Goal: Task Accomplishment & Management: Complete application form

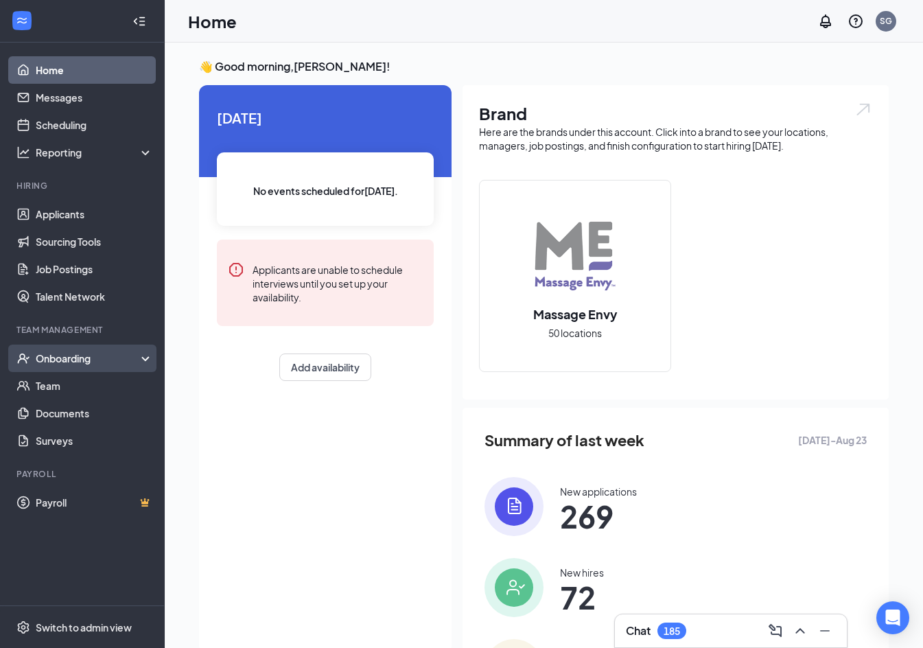
click at [86, 364] on div "Onboarding" at bounding box center [89, 358] width 106 height 14
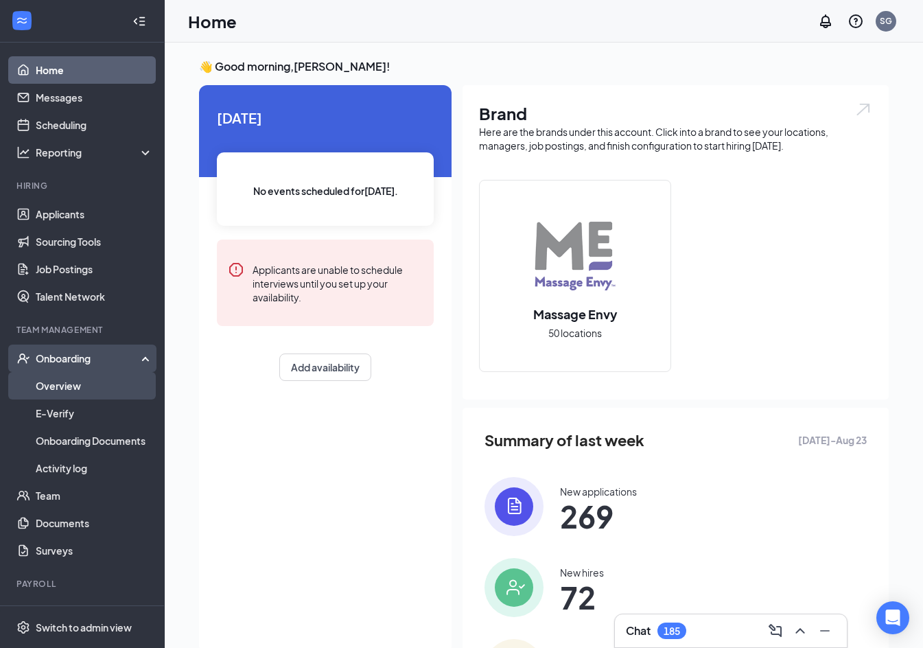
click at [77, 386] on link "Overview" at bounding box center [94, 385] width 117 height 27
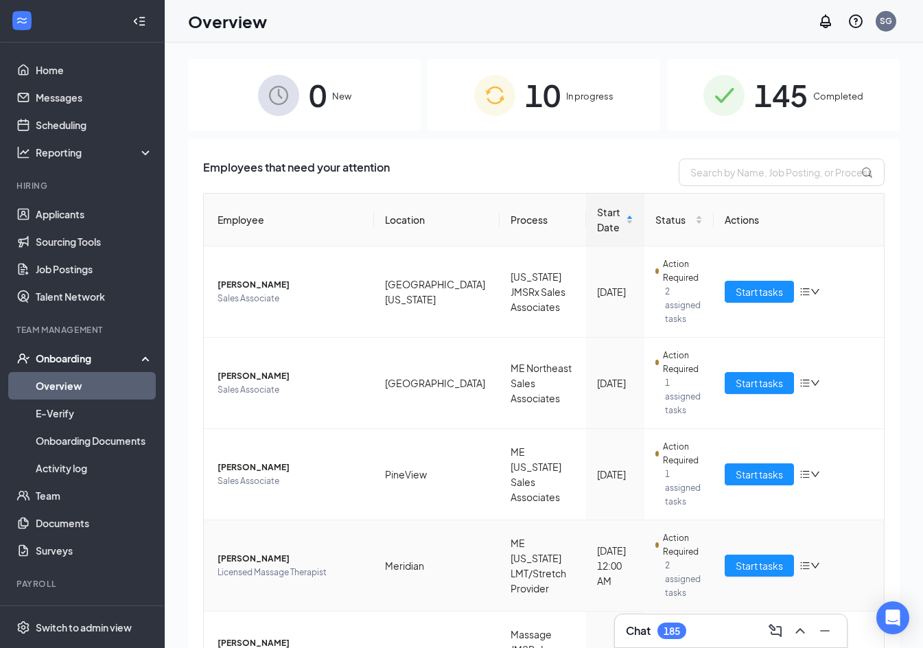
click at [273, 552] on span "[PERSON_NAME]" at bounding box center [291, 559] width 146 height 14
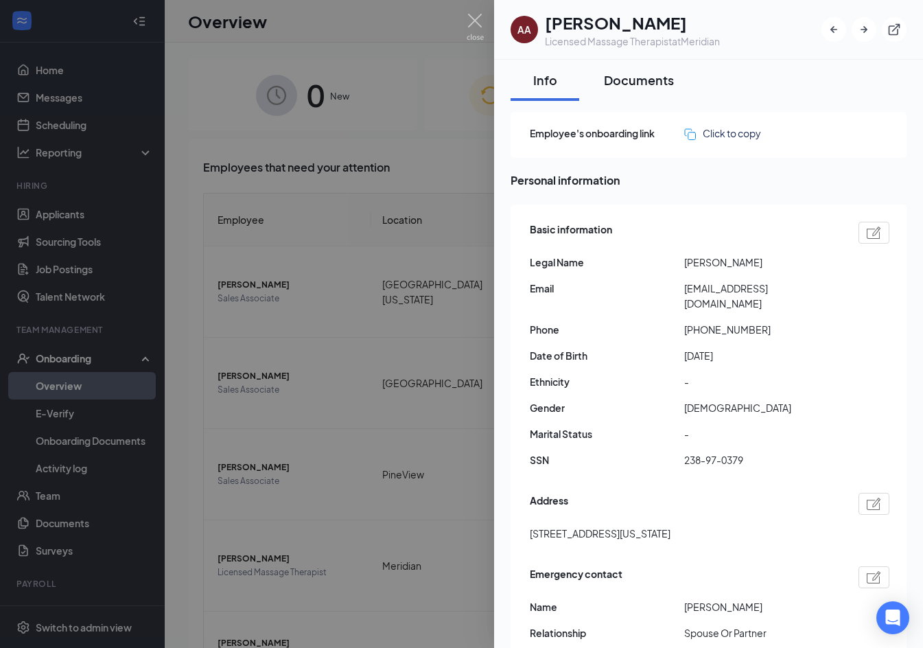
click at [623, 74] on div "Documents" at bounding box center [639, 79] width 70 height 17
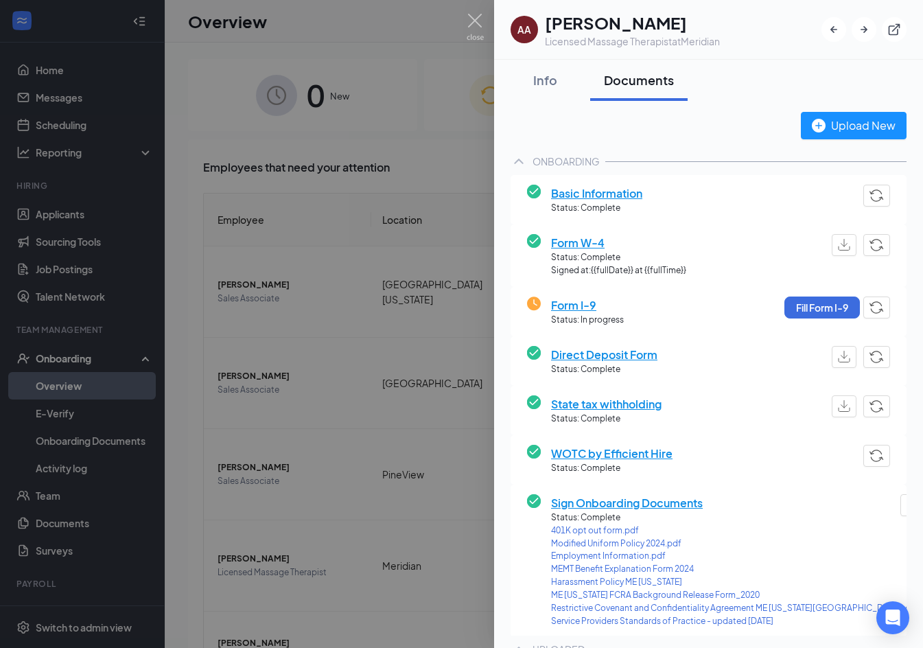
click at [571, 310] on span "Form I-9" at bounding box center [587, 305] width 73 height 17
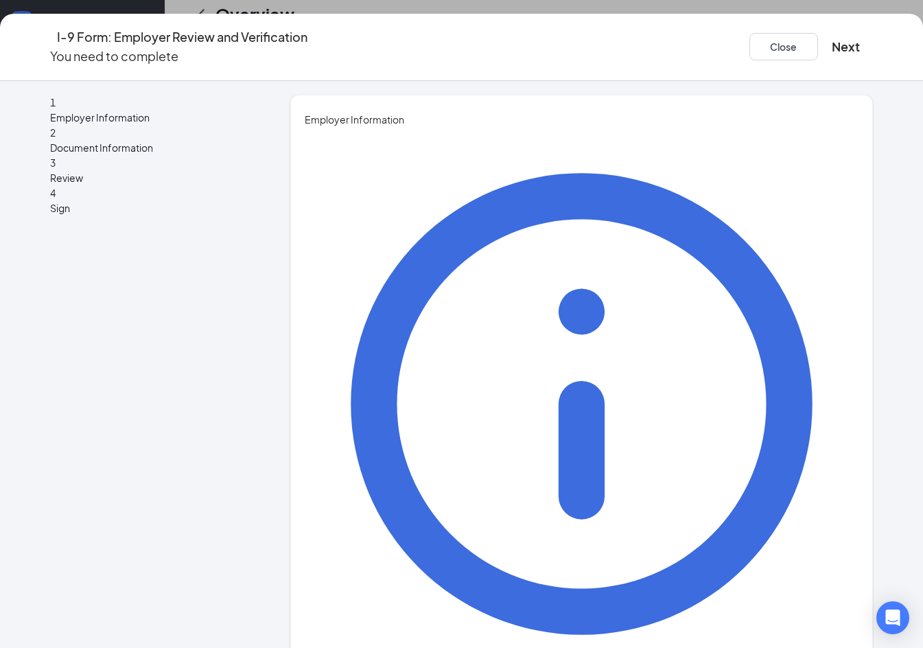
scroll to position [69, 0]
type input "[PERSON_NAME]"
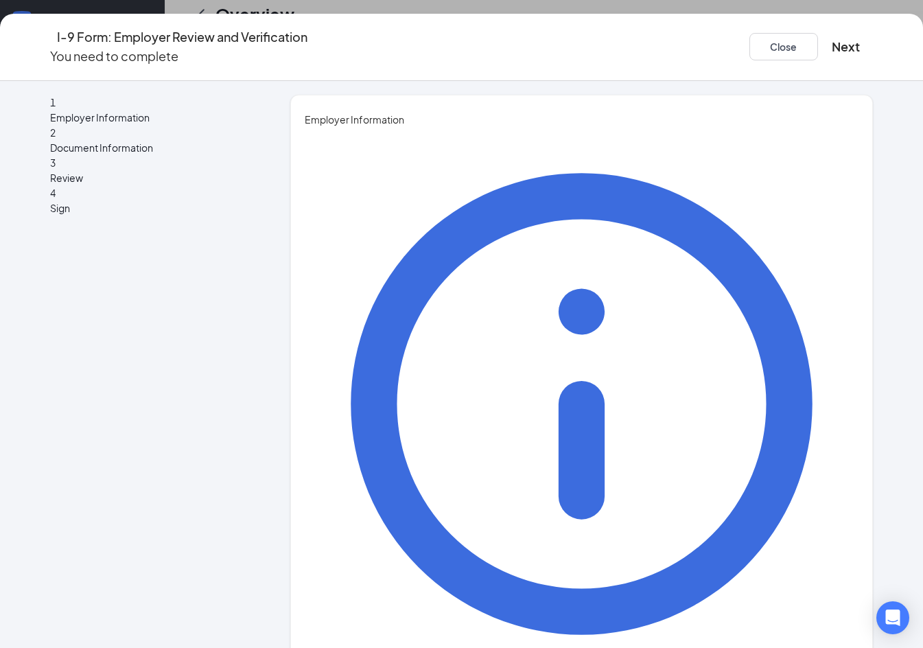
type input "HR Director"
type input "[PERSON_NAME][EMAIL_ADDRESS][PERSON_NAME][DOMAIN_NAME]"
type input "7402482235"
click at [832, 40] on button "Next" at bounding box center [846, 46] width 28 height 19
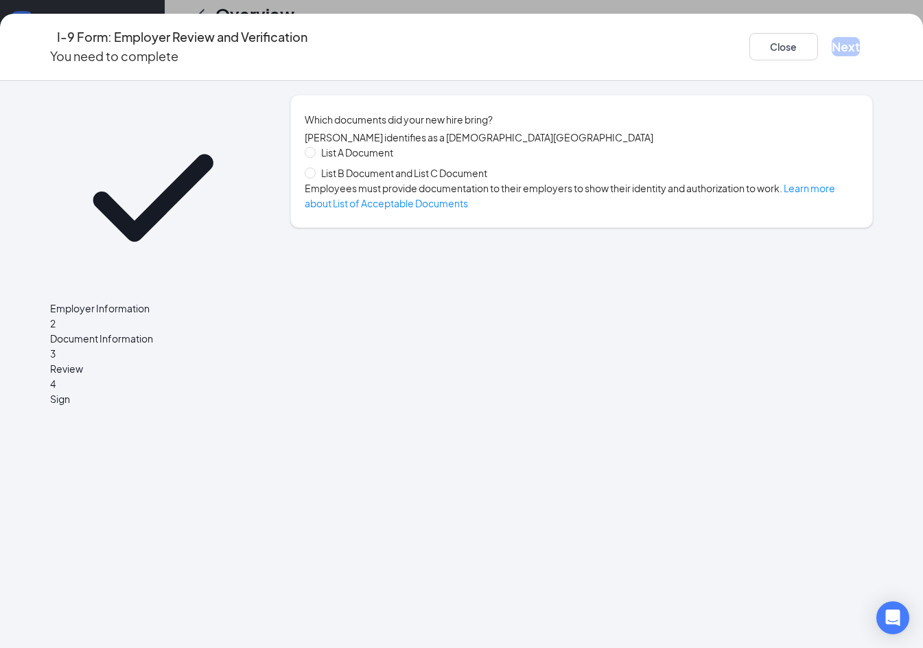
click at [421, 181] on span "List B Document and List C Document" at bounding box center [404, 172] width 177 height 15
click at [314, 177] on input "List B Document and List C Document" at bounding box center [310, 173] width 10 height 10
radio input "true"
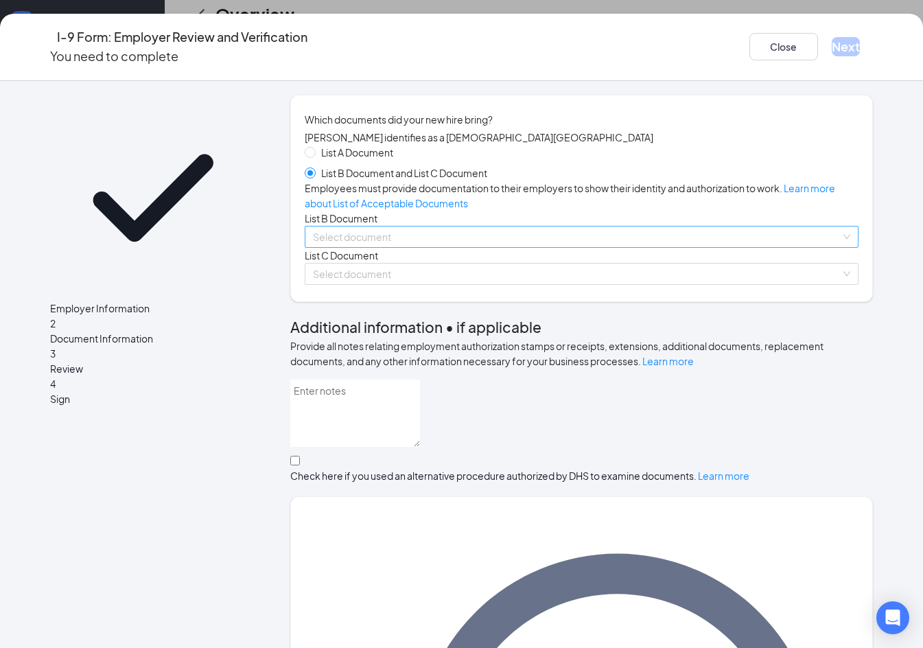
click at [386, 247] on input "search" at bounding box center [577, 237] width 529 height 21
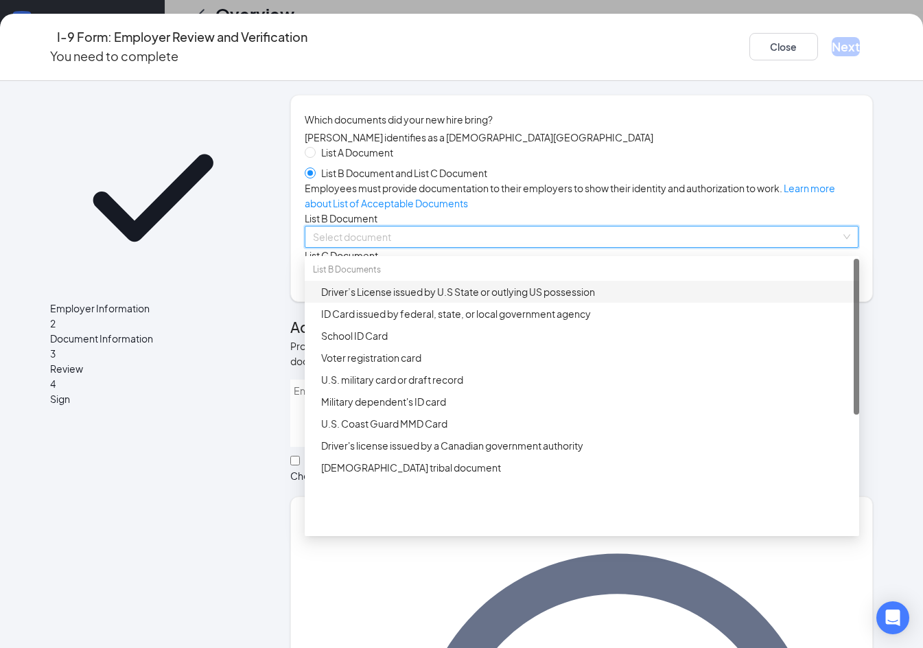
click at [381, 299] on div "Driver’s License issued by U.S State or outlying US possession" at bounding box center [586, 291] width 530 height 15
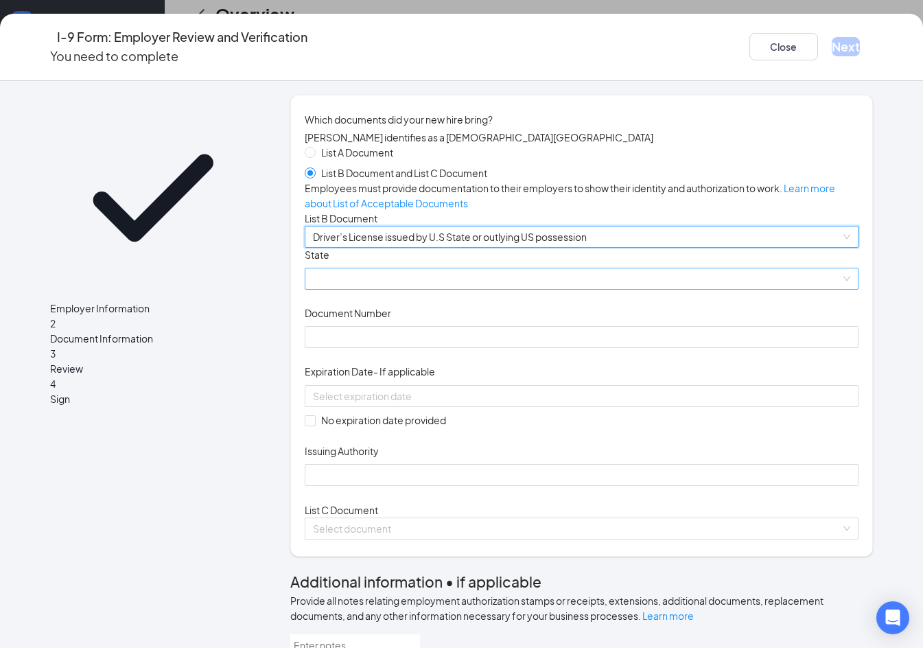
click at [382, 289] on span at bounding box center [582, 278] width 538 height 21
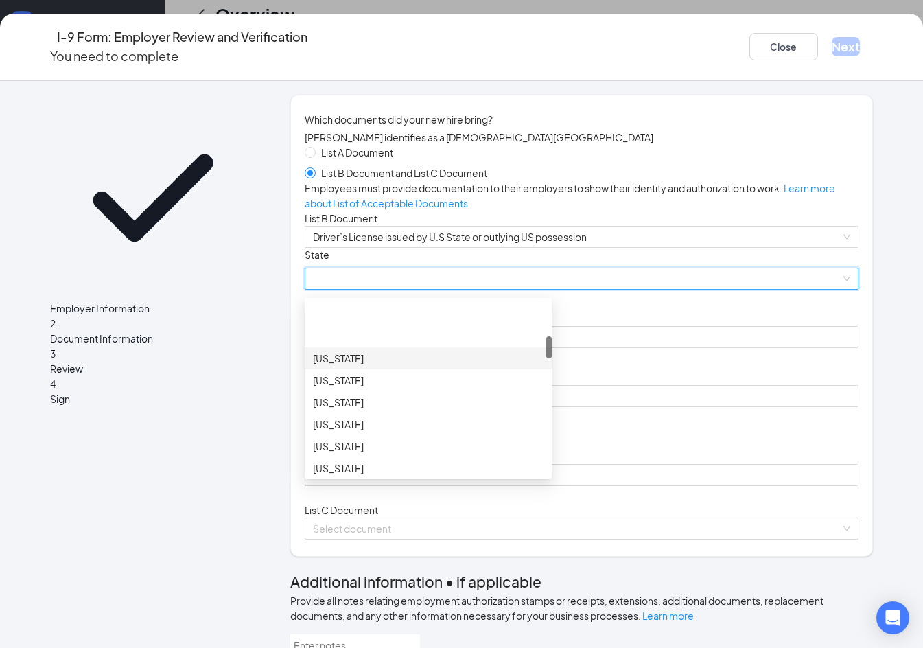
scroll to position [275, 0]
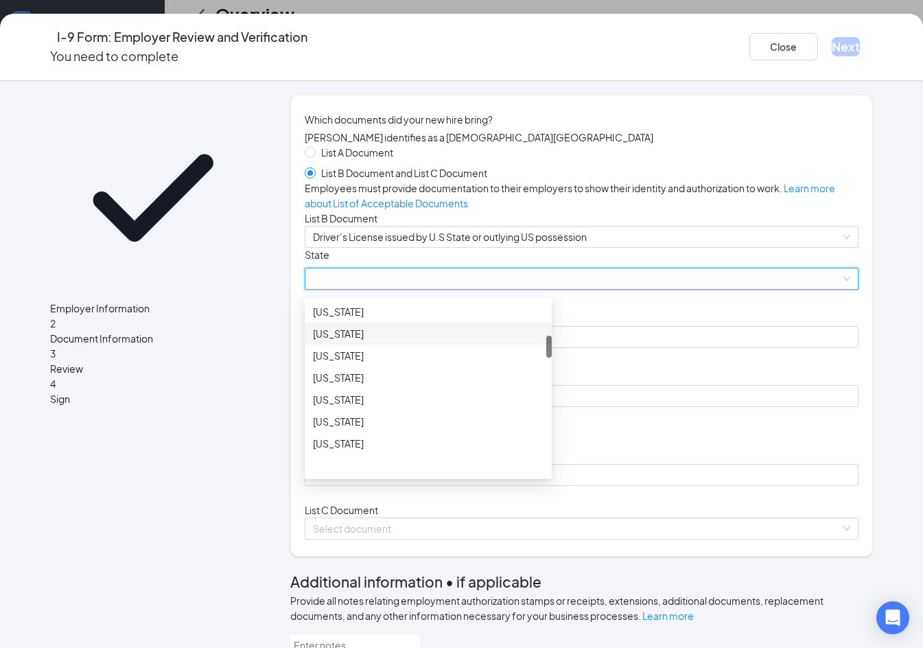
click at [388, 341] on div "[US_STATE]" at bounding box center [428, 333] width 231 height 15
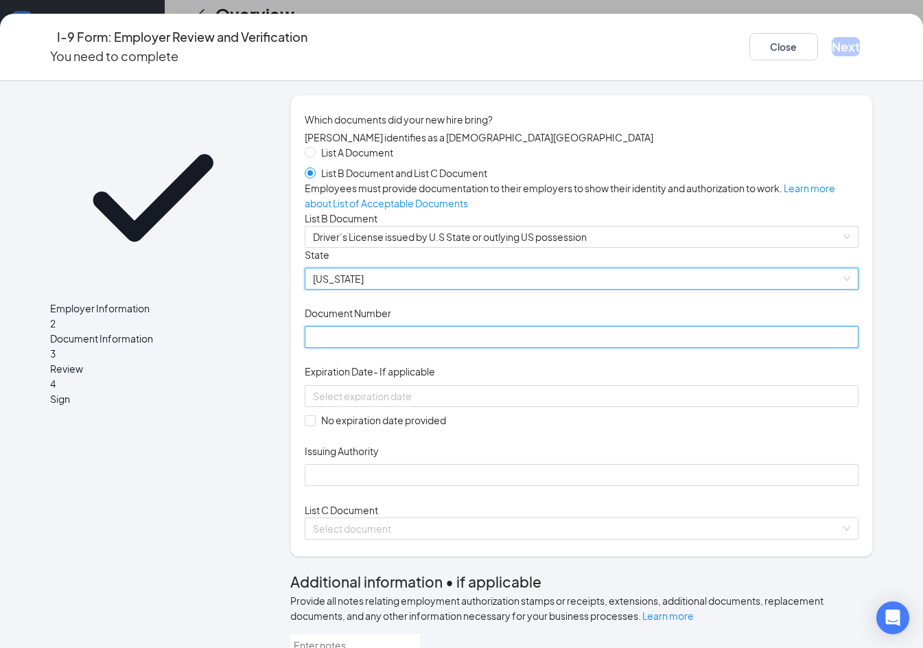
click at [399, 348] on input "Document Number" at bounding box center [582, 337] width 555 height 22
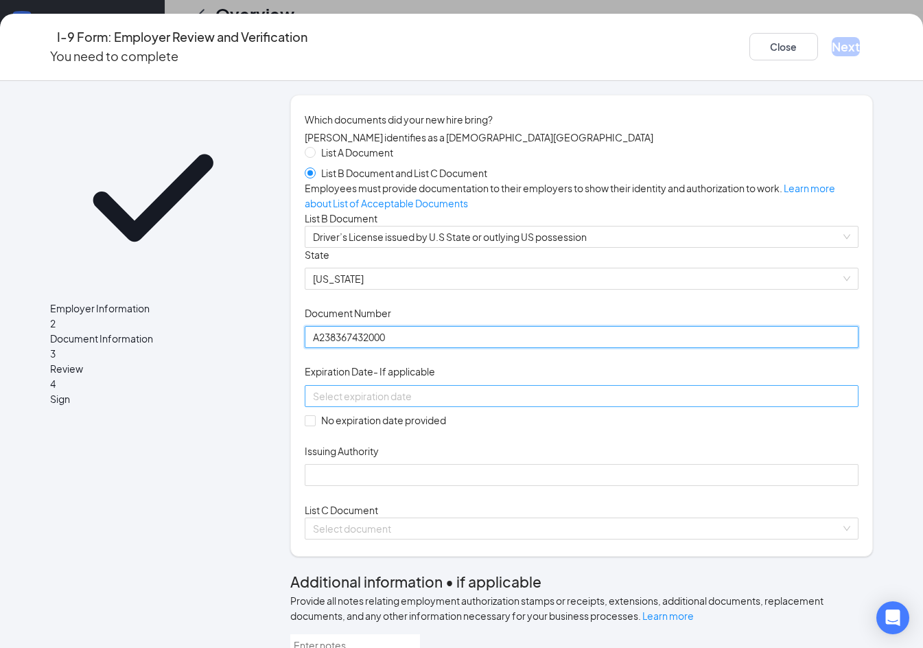
type input "A238367432000"
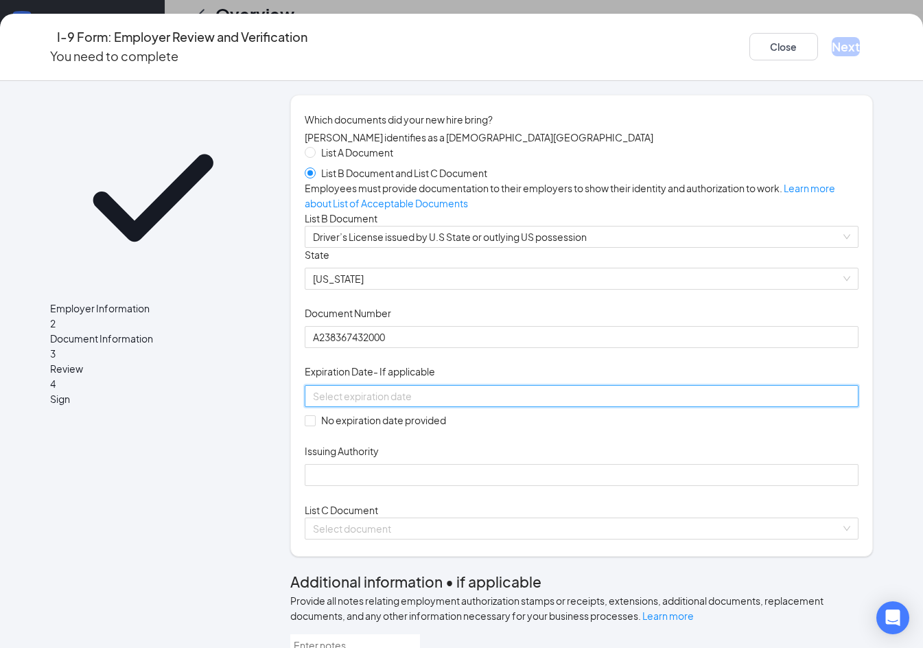
click at [478, 404] on input at bounding box center [580, 396] width 535 height 15
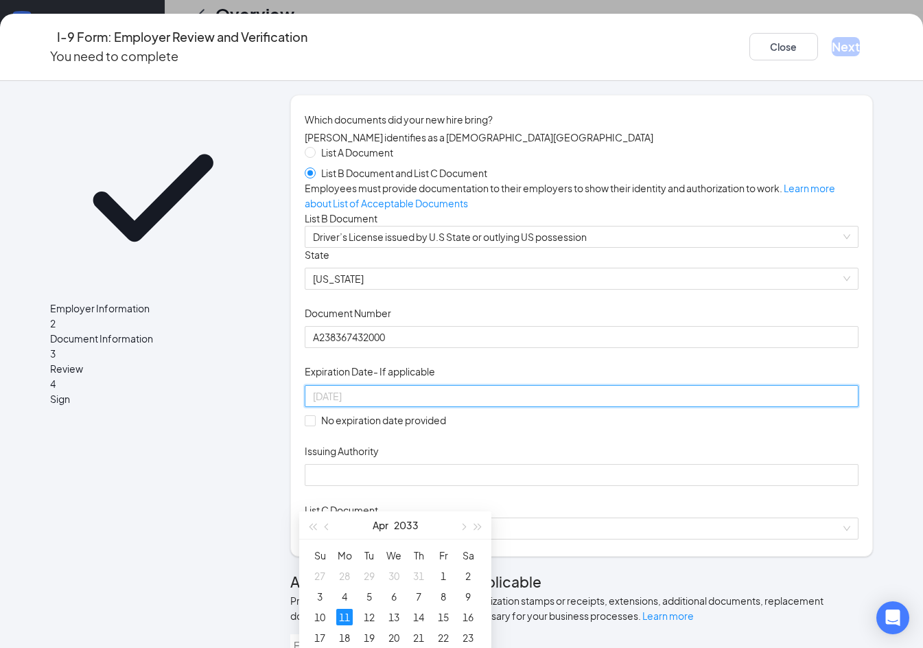
drag, startPoint x: 345, startPoint y: 616, endPoint x: 365, endPoint y: 610, distance: 20.0
click at [345, 616] on div "11" at bounding box center [344, 617] width 16 height 16
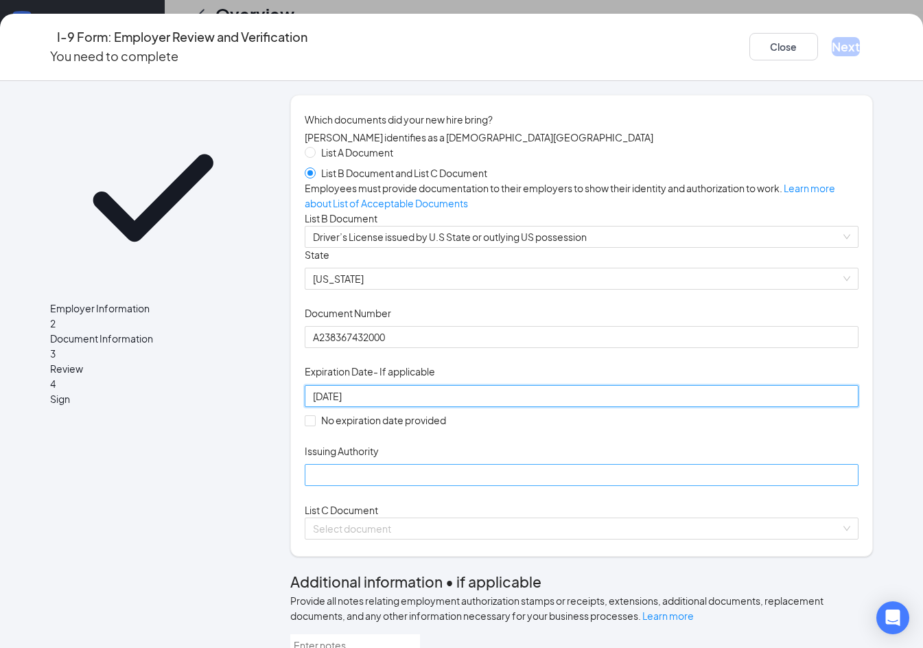
type input "[DATE]"
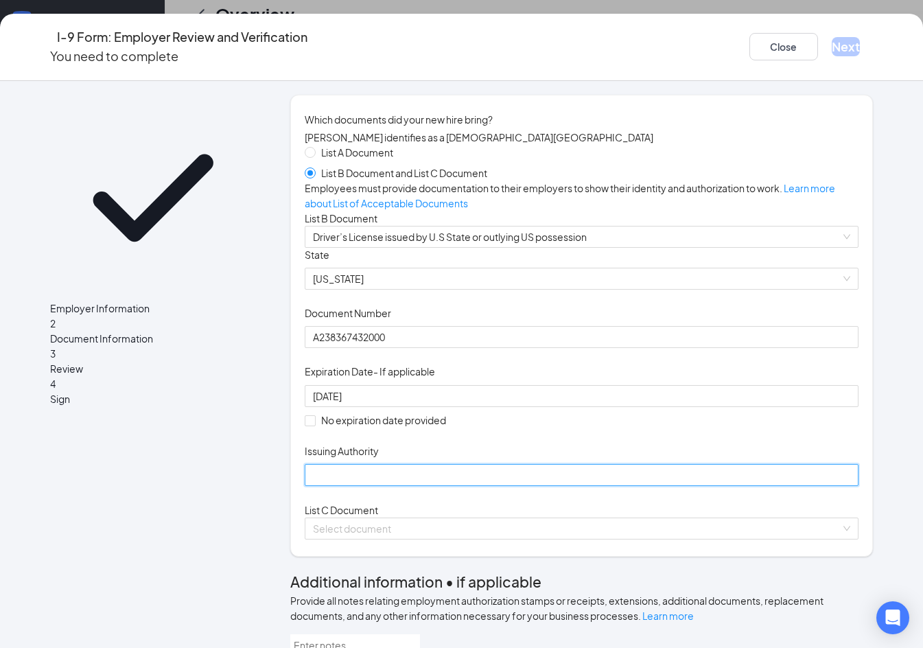
click at [374, 486] on input "Issuing Authority" at bounding box center [582, 475] width 555 height 22
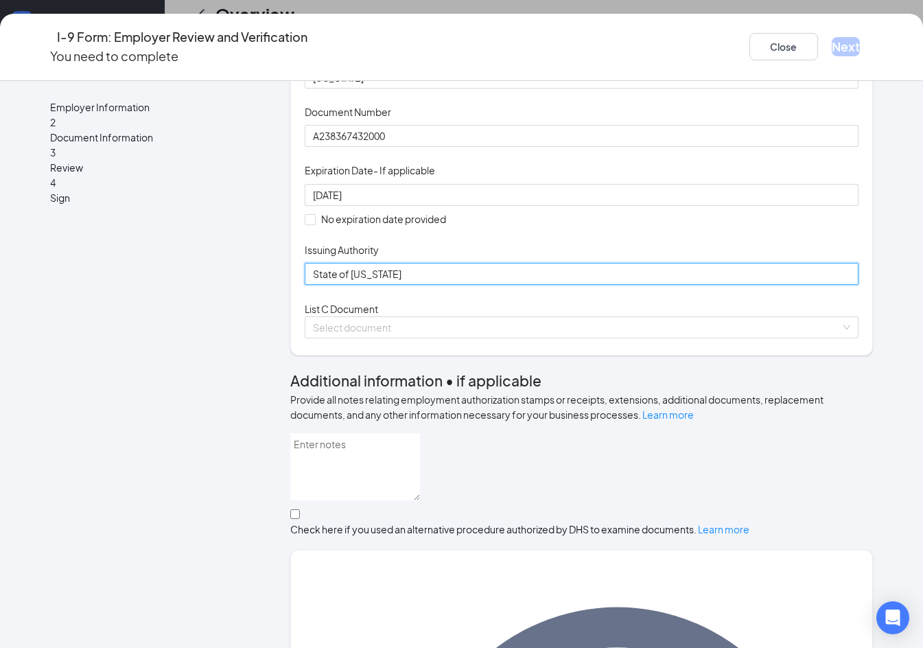
scroll to position [206, 0]
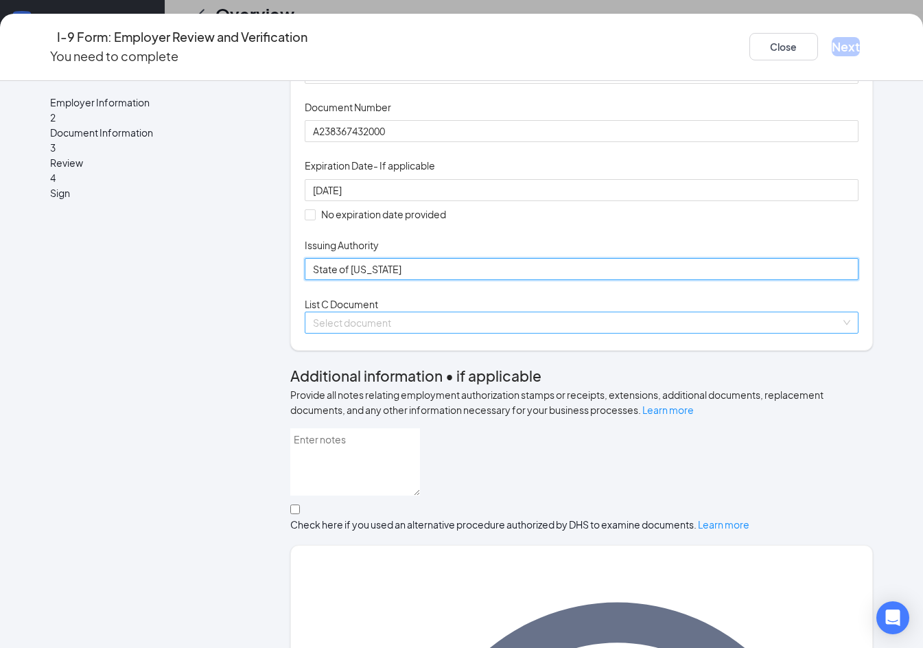
type input "State of [US_STATE]"
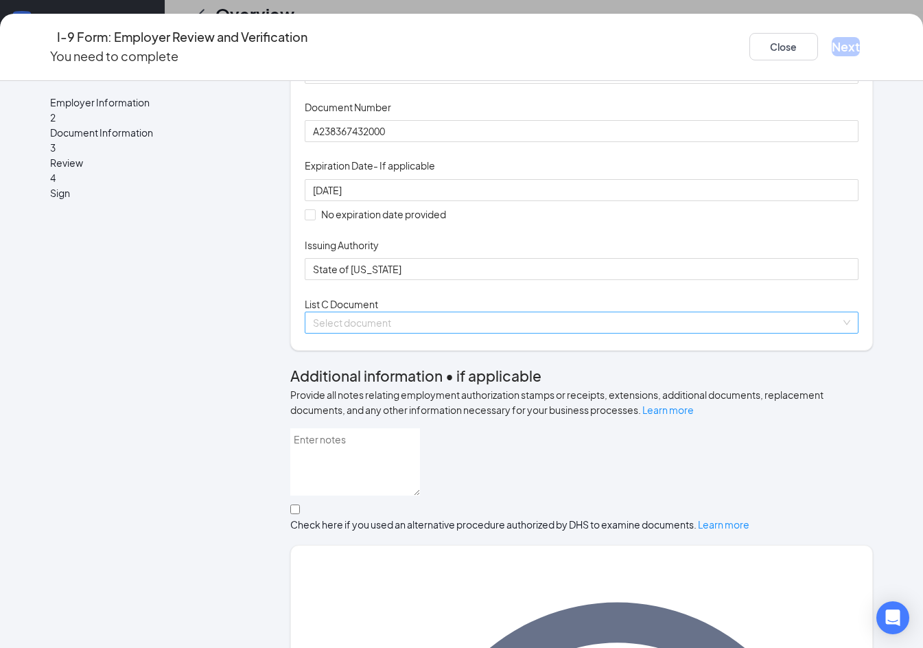
click at [385, 333] on input "search" at bounding box center [577, 322] width 529 height 21
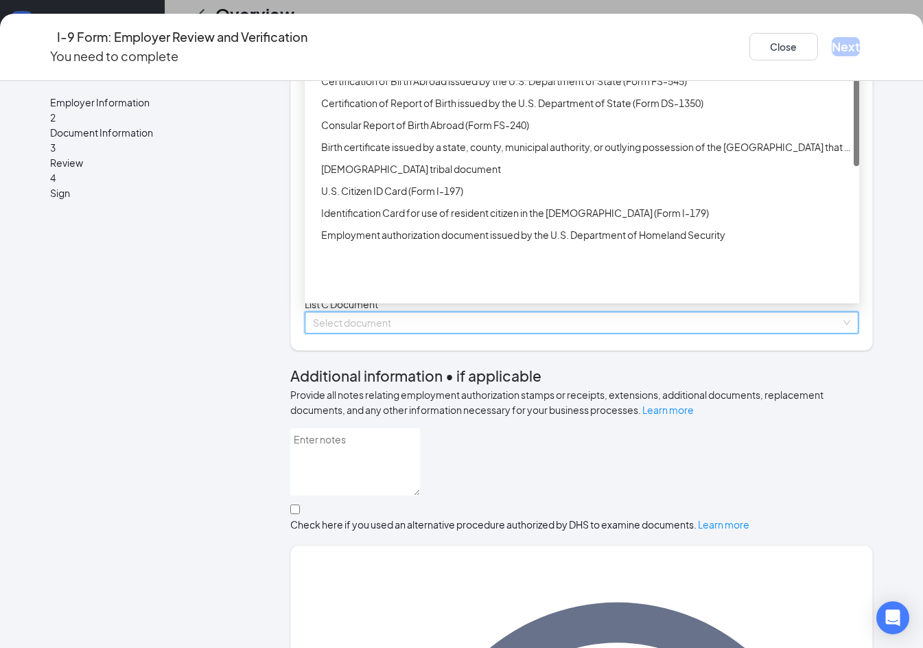
click at [356, 67] on div "Unrestricted Social Security Card" at bounding box center [586, 58] width 530 height 15
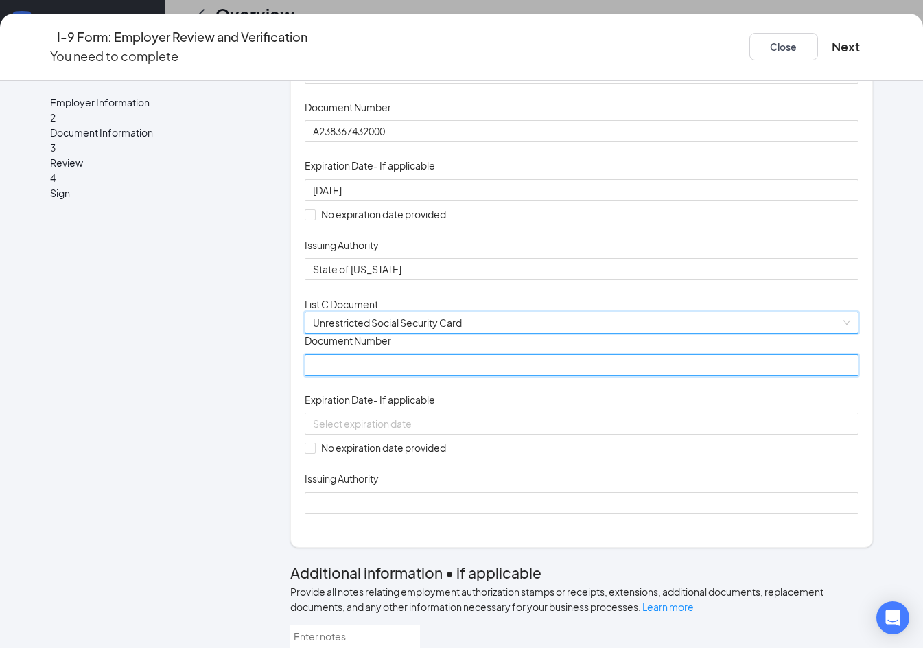
click at [365, 376] on input "Document Number" at bounding box center [582, 365] width 555 height 22
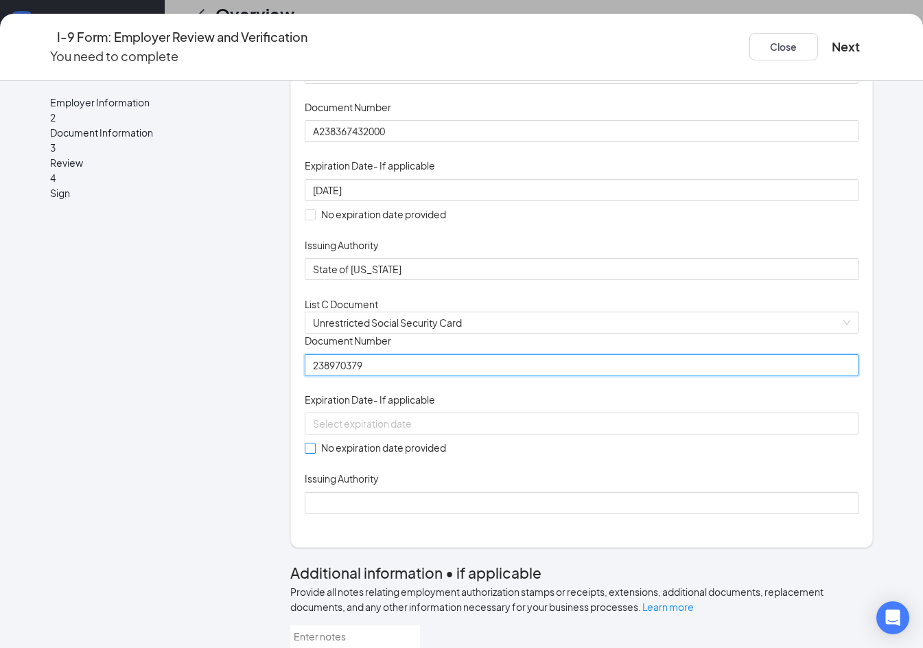
type input "238970379"
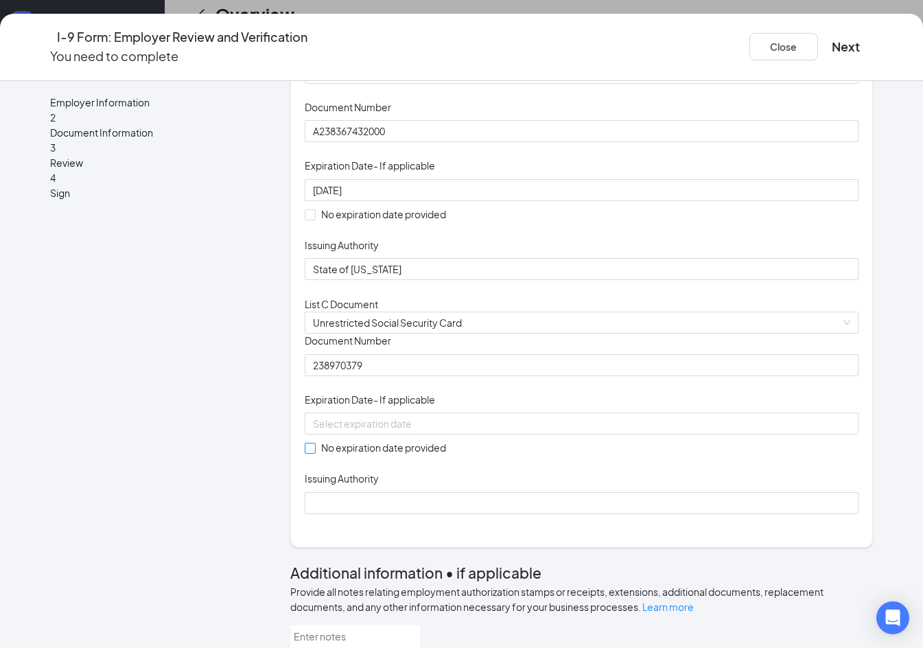
click at [325, 455] on span "No expiration date provided" at bounding box center [384, 447] width 136 height 15
click at [314, 452] on input "No expiration date provided" at bounding box center [310, 448] width 10 height 10
checkbox input "true"
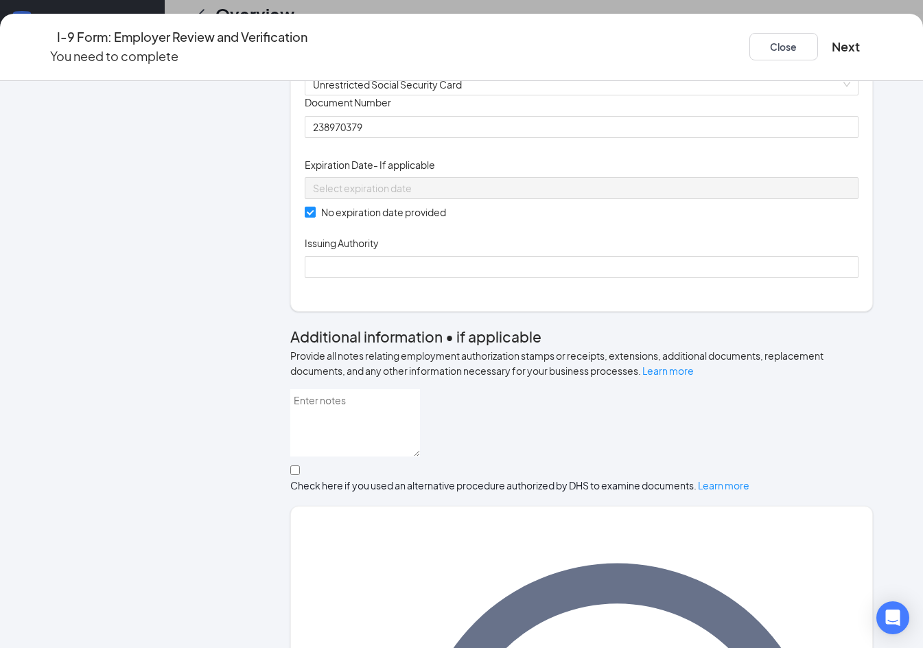
scroll to position [481, 0]
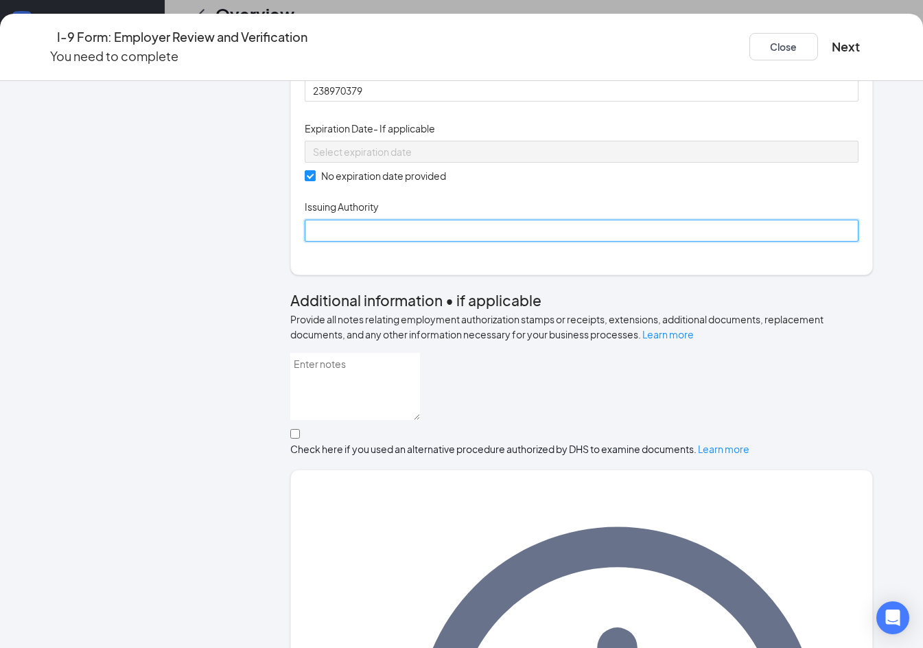
click at [350, 242] on input "Issuing Authority" at bounding box center [582, 231] width 555 height 22
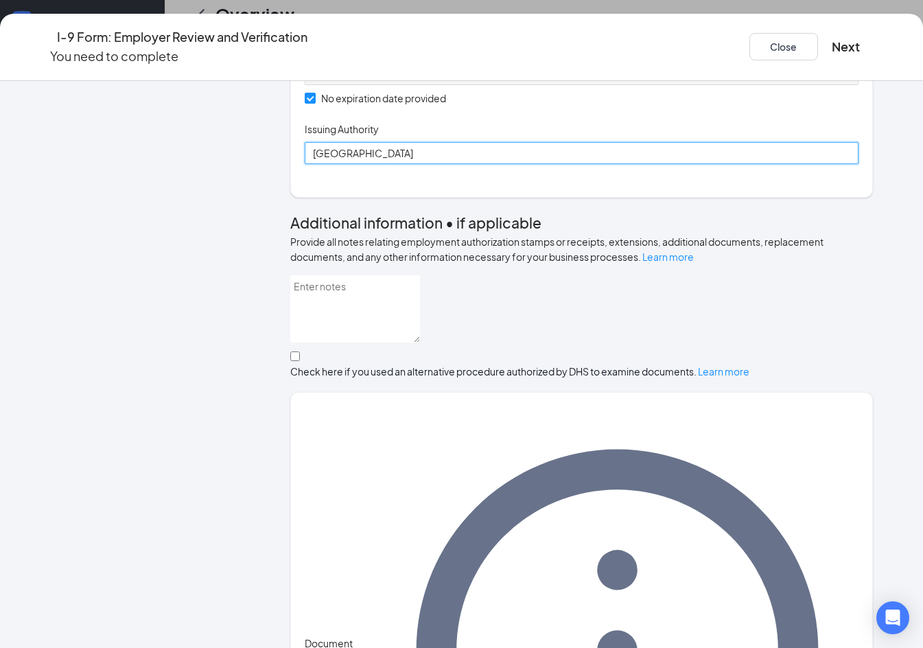
scroll to position [635, 0]
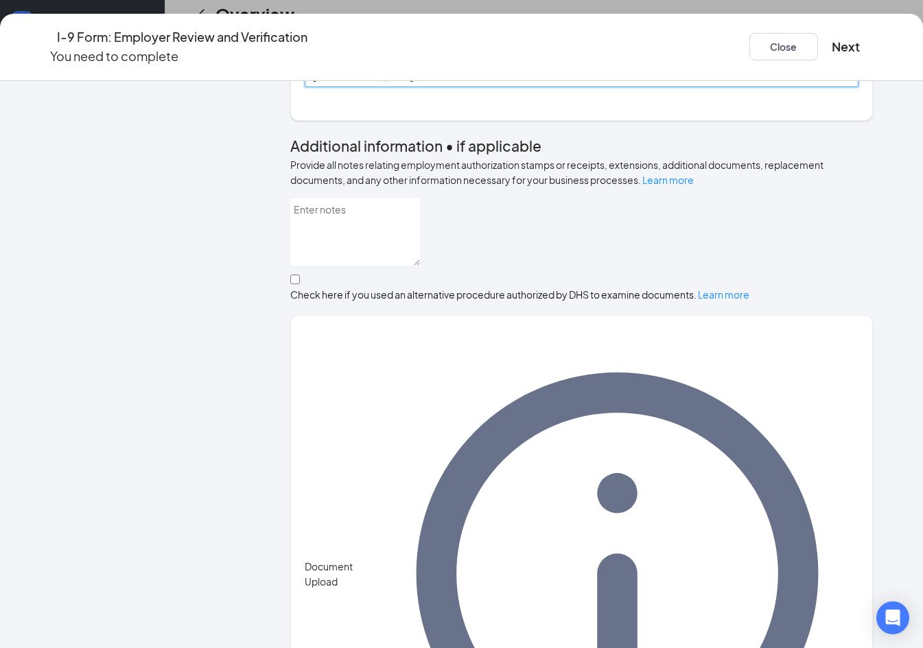
type input "[GEOGRAPHIC_DATA]"
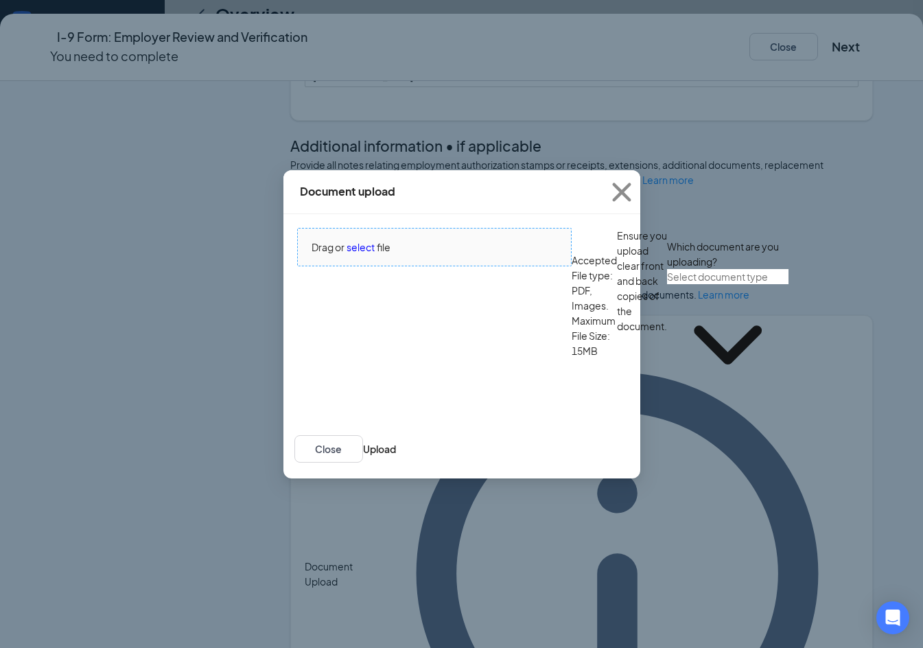
click at [362, 266] on span "Drag or select file" at bounding box center [434, 247] width 273 height 37
click at [667, 284] on input "text" at bounding box center [728, 276] width 122 height 15
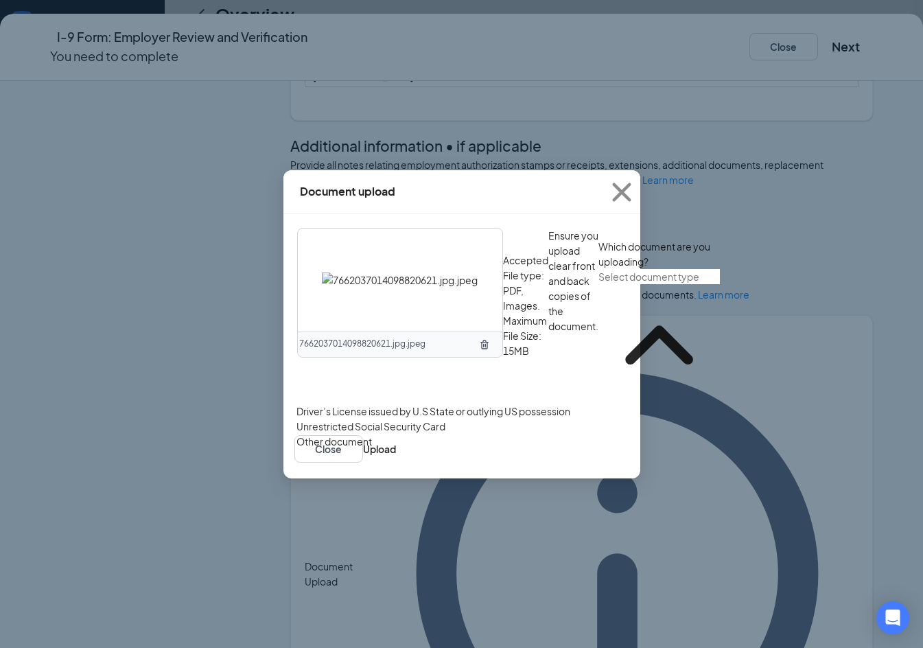
click at [354, 434] on div "Unrestricted Social Security Card" at bounding box center [371, 426] width 149 height 15
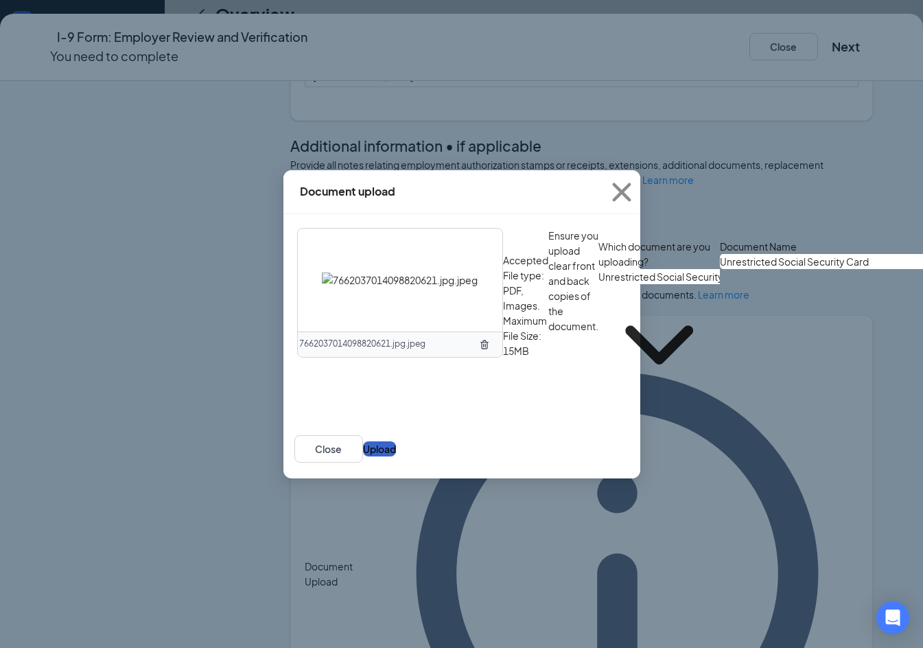
click at [396, 457] on button "Upload" at bounding box center [379, 448] width 33 height 15
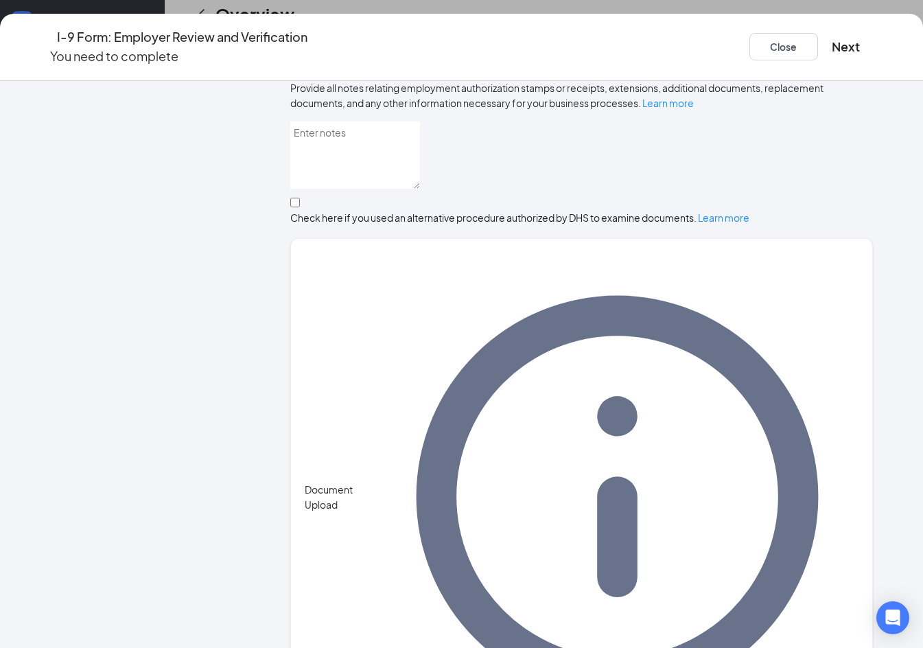
scroll to position [765, 0]
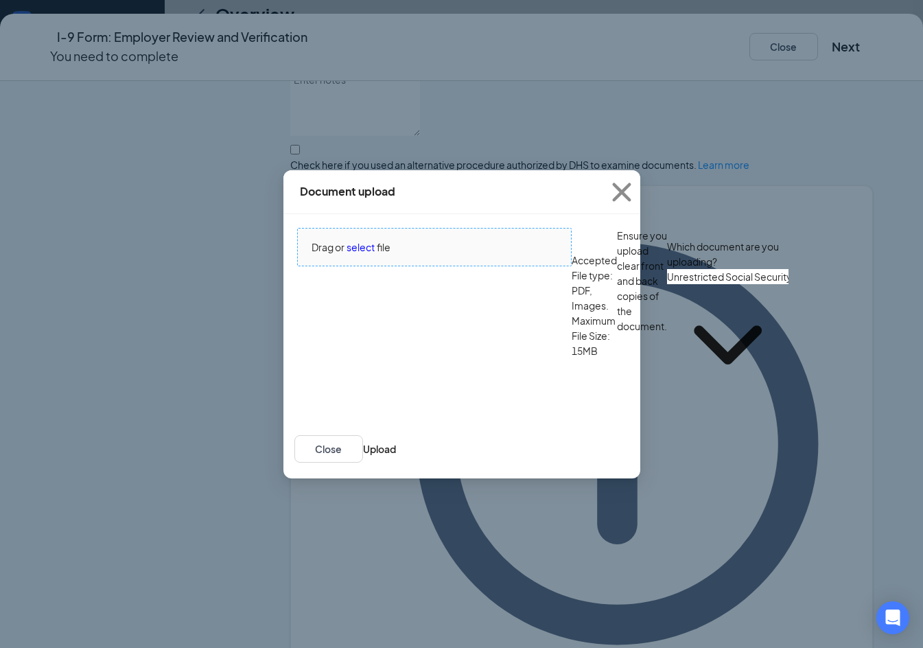
click at [368, 255] on span "select" at bounding box center [361, 247] width 28 height 15
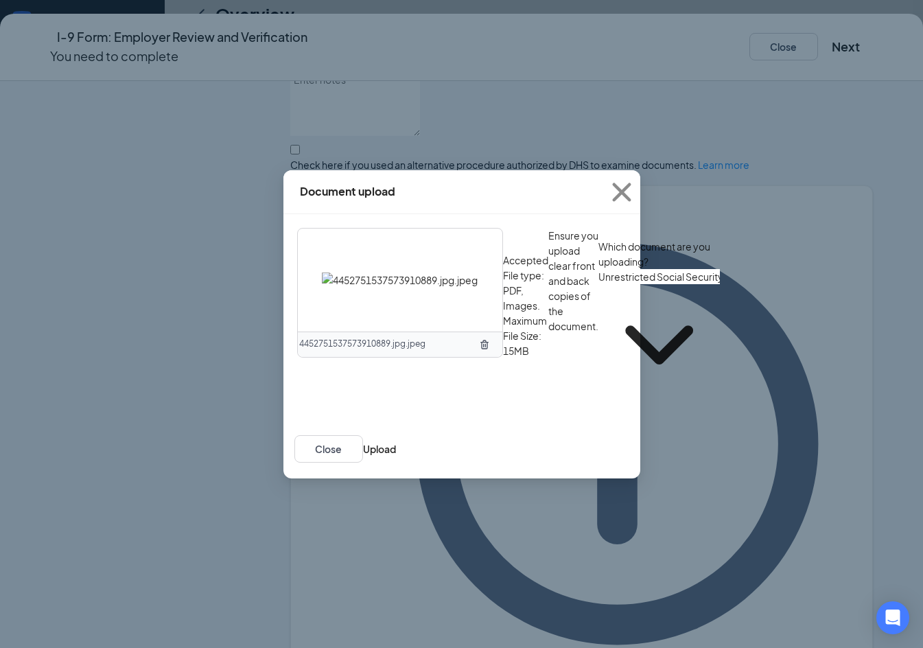
click at [599, 284] on input "Unrestricted Social Security Card" at bounding box center [660, 276] width 122 height 15
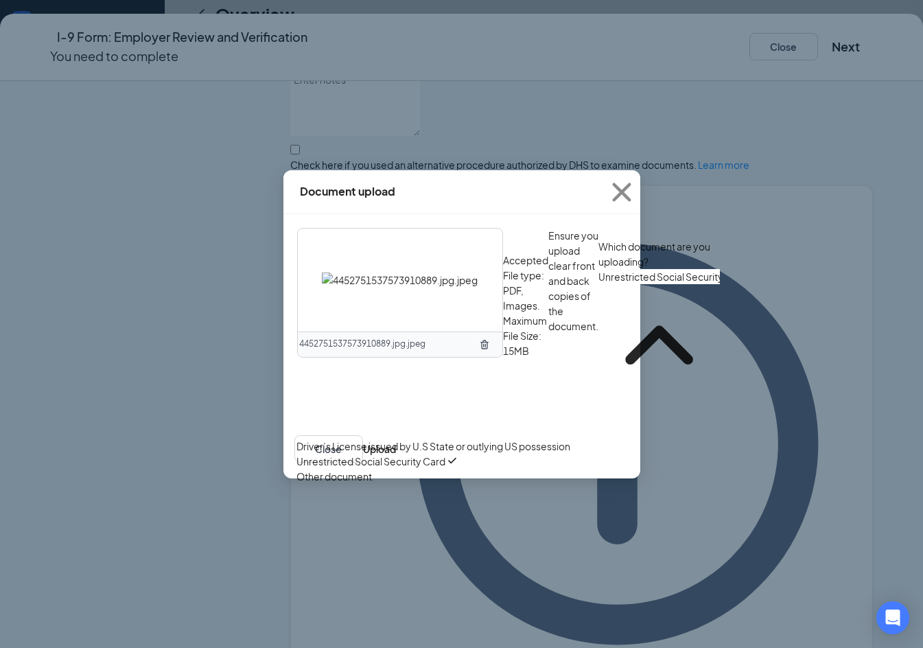
click at [408, 454] on div "Driver’s License issued by U.S State or outlying US possession" at bounding box center [434, 446] width 274 height 15
type input "Driver’s License issued by U.S State or outlying US possession"
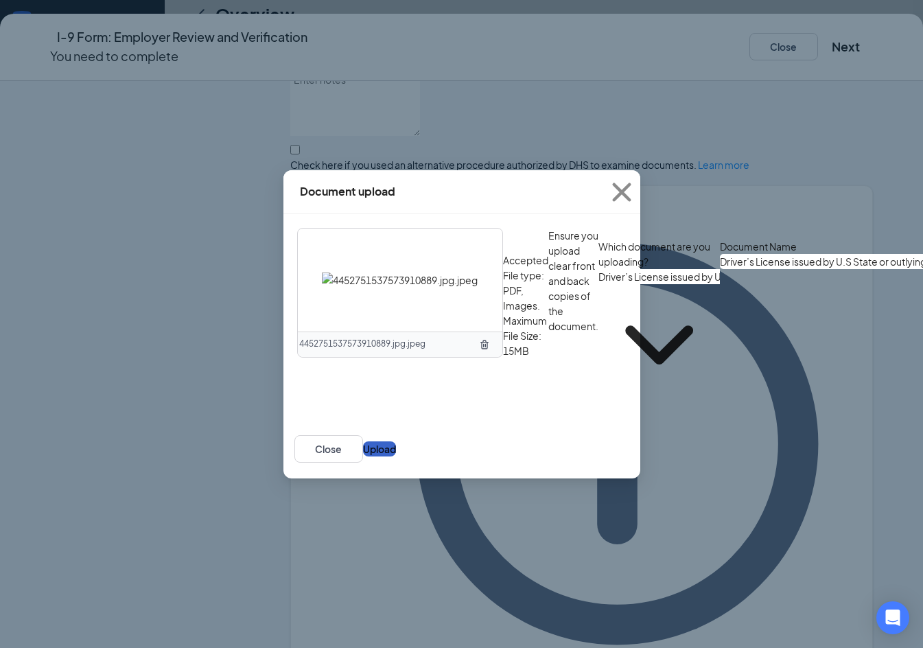
click at [396, 457] on button "Upload" at bounding box center [379, 448] width 33 height 15
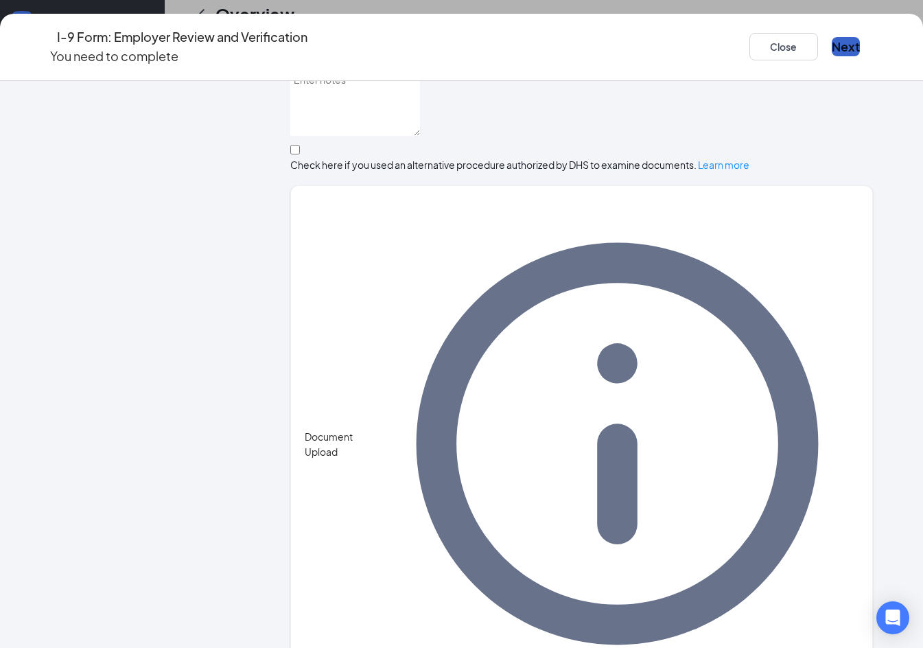
click at [832, 37] on button "Next" at bounding box center [846, 46] width 28 height 19
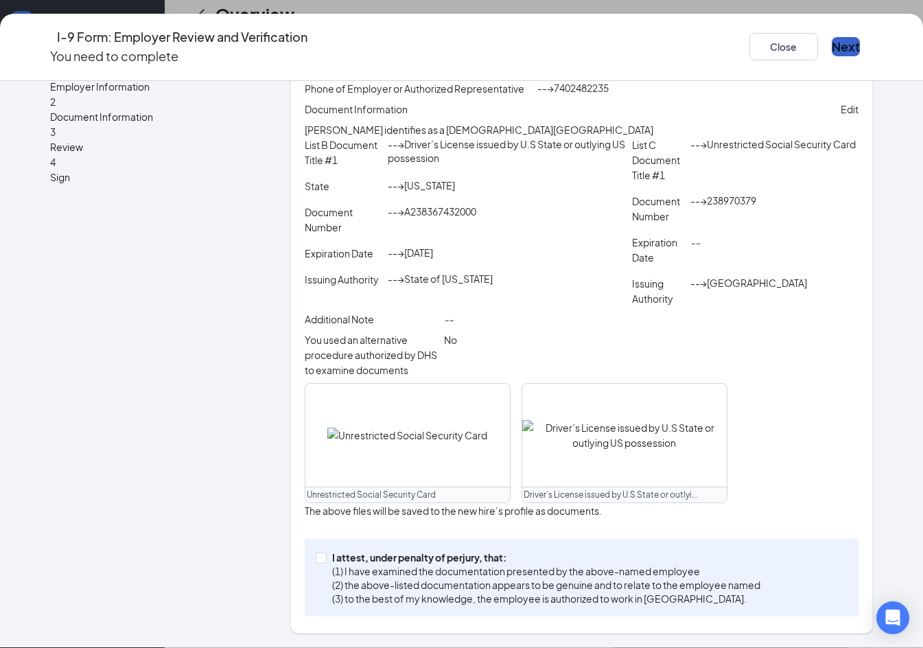
scroll to position [351, 0]
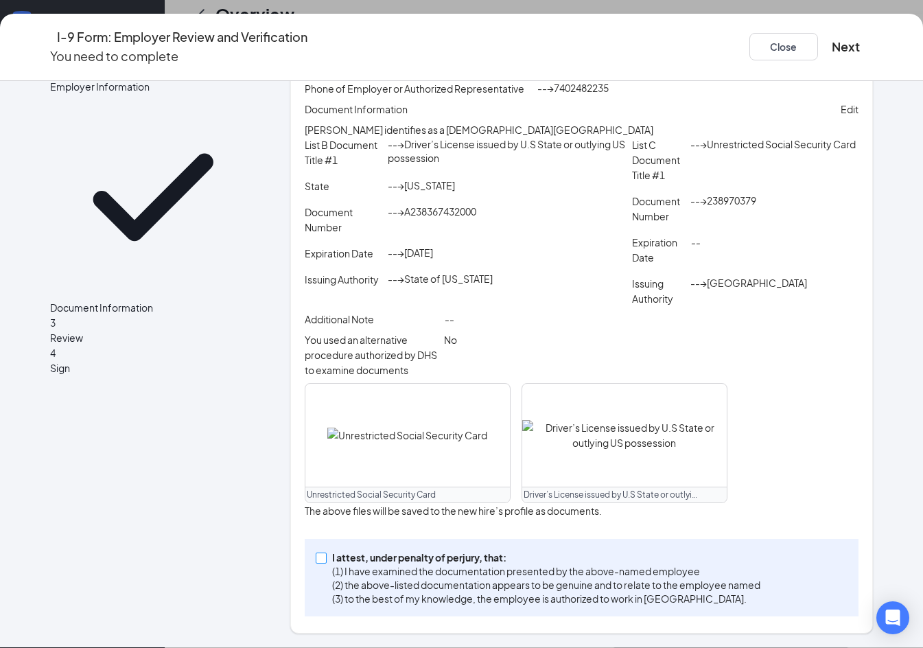
click at [316, 559] on input "I attest, under penalty of [PERSON_NAME], that: (1) I have examined the documen…" at bounding box center [321, 558] width 10 height 10
checkbox input "true"
click at [832, 41] on button "Next" at bounding box center [846, 46] width 28 height 19
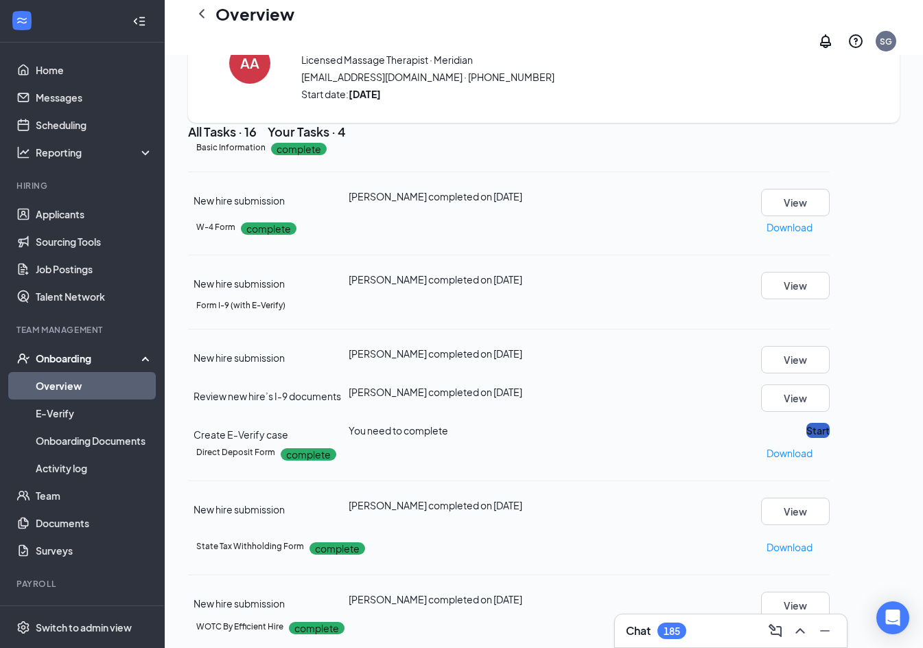
click at [816, 438] on button "Start" at bounding box center [818, 430] width 23 height 15
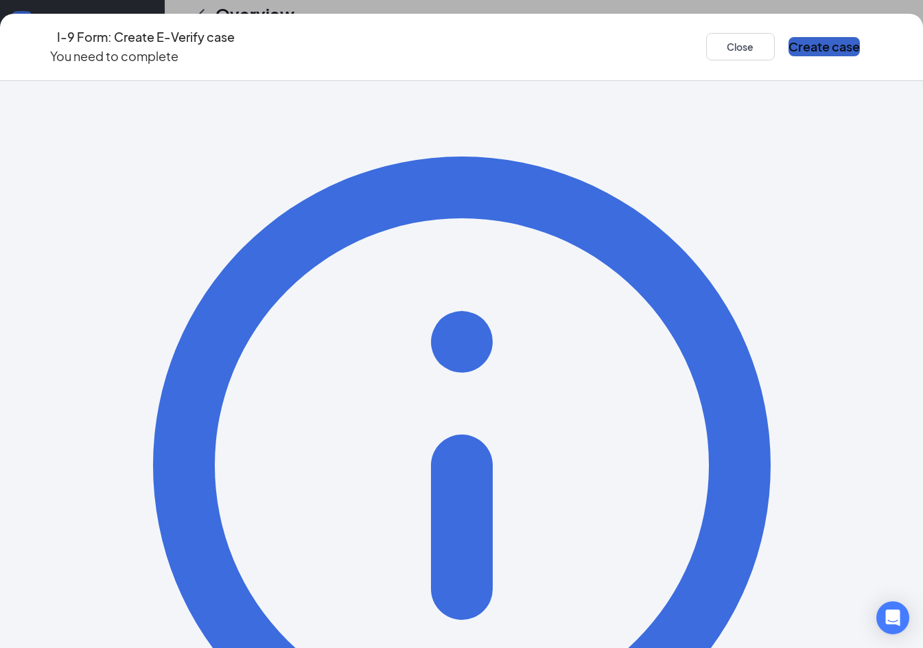
drag, startPoint x: 796, startPoint y: 45, endPoint x: 790, endPoint y: 50, distance: 7.3
click at [796, 45] on button "Create case" at bounding box center [824, 46] width 71 height 19
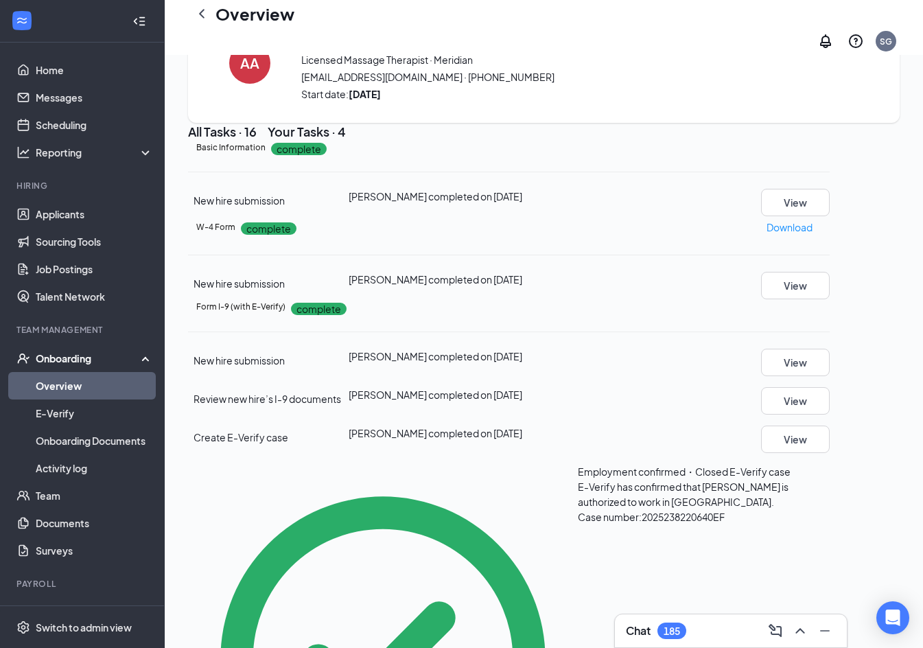
click at [201, 18] on icon "ChevronLeft" at bounding box center [201, 13] width 5 height 9
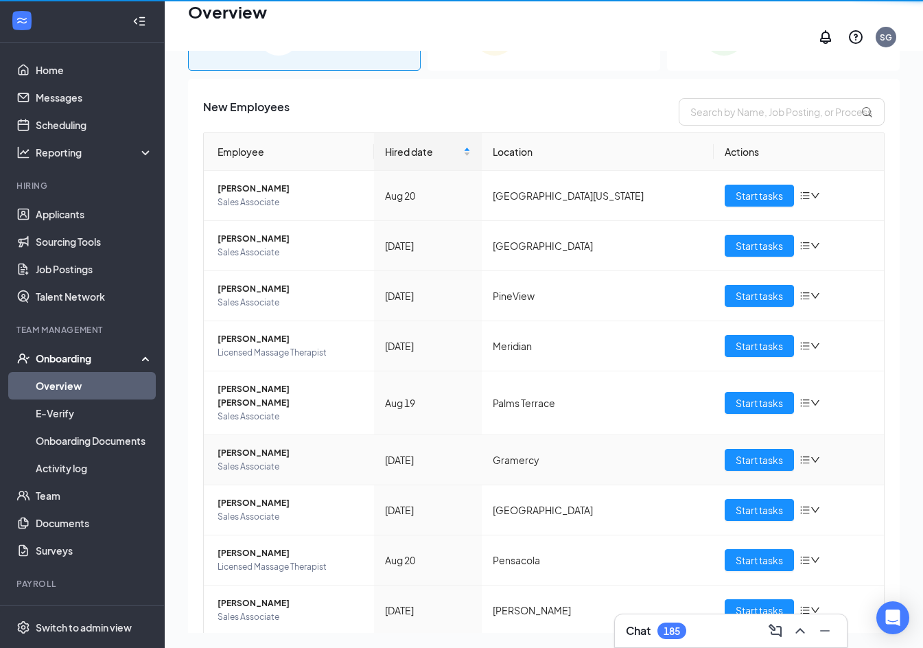
scroll to position [62, 0]
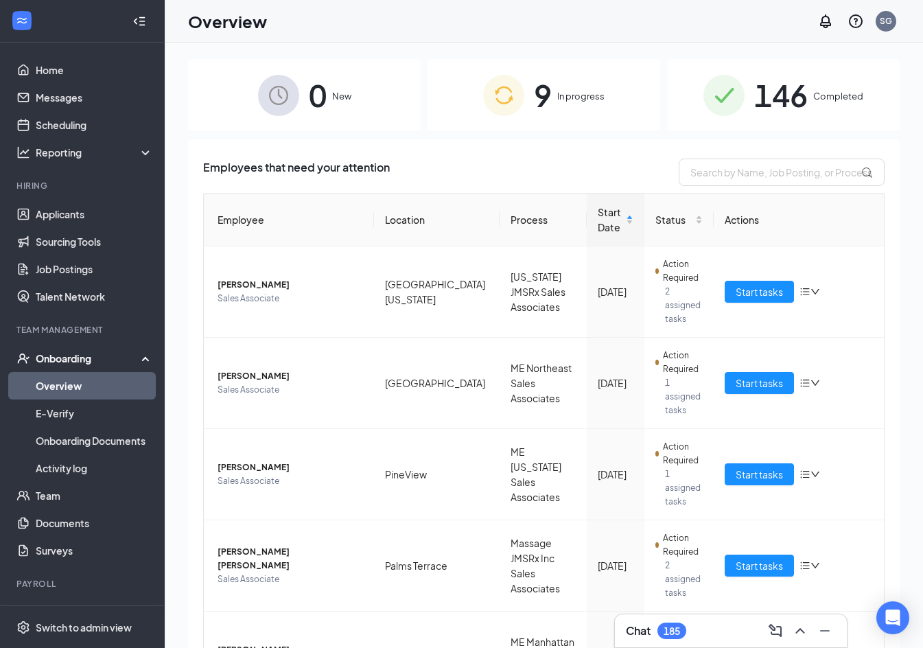
click at [722, 84] on img at bounding box center [724, 95] width 41 height 41
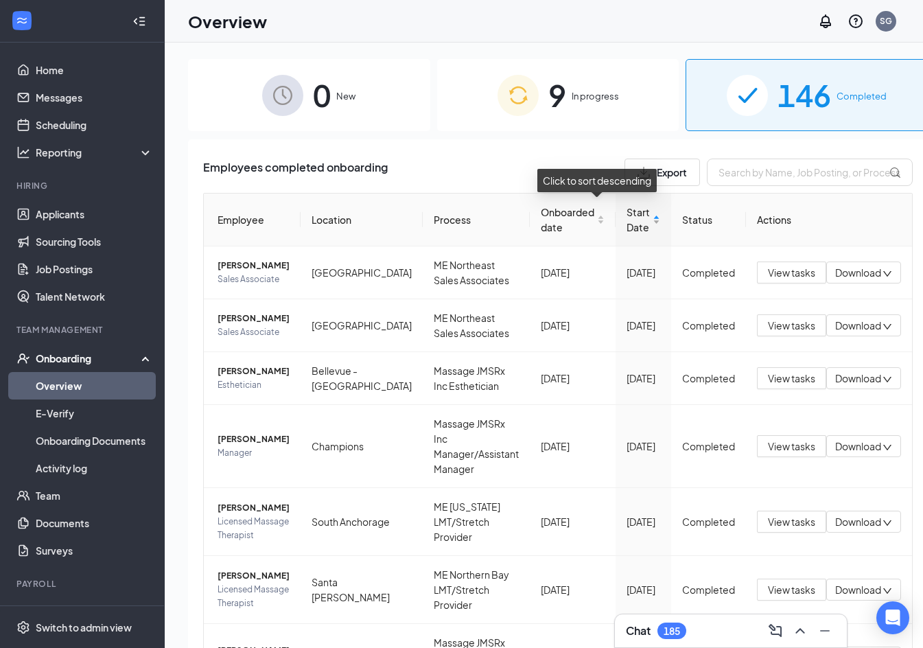
click at [627, 230] on span "Start Date" at bounding box center [638, 220] width 23 height 30
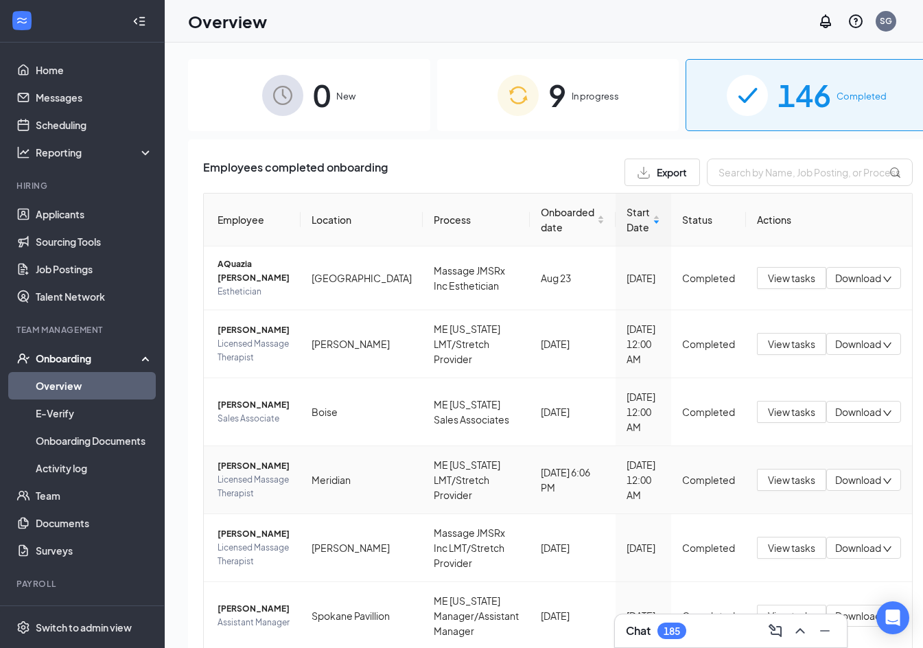
drag, startPoint x: 805, startPoint y: 493, endPoint x: 810, endPoint y: 501, distance: 9.9
click at [835, 487] on span "Download" at bounding box center [858, 480] width 46 height 14
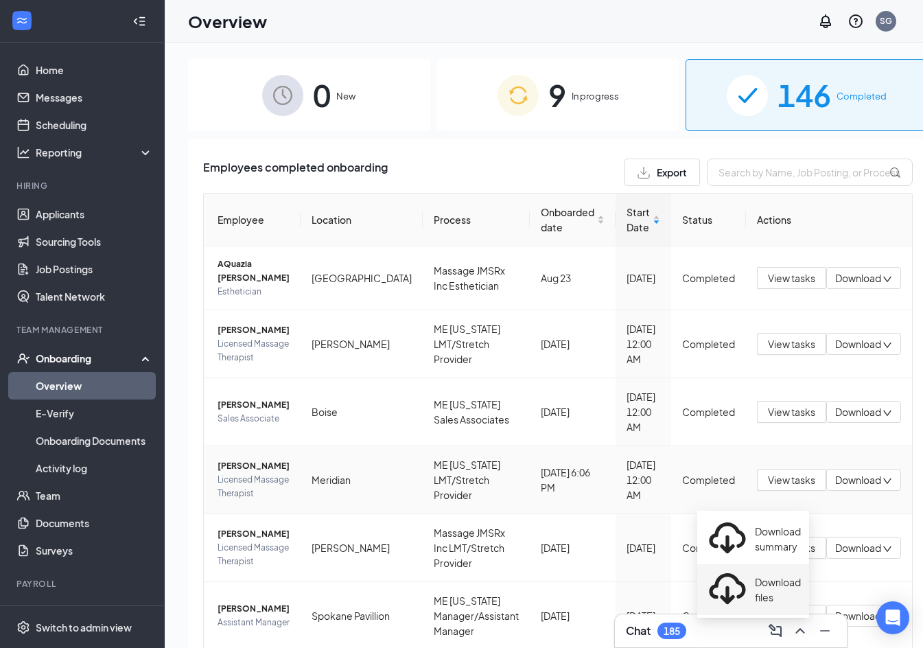
click at [790, 568] on div "Download files" at bounding box center [753, 590] width 95 height 44
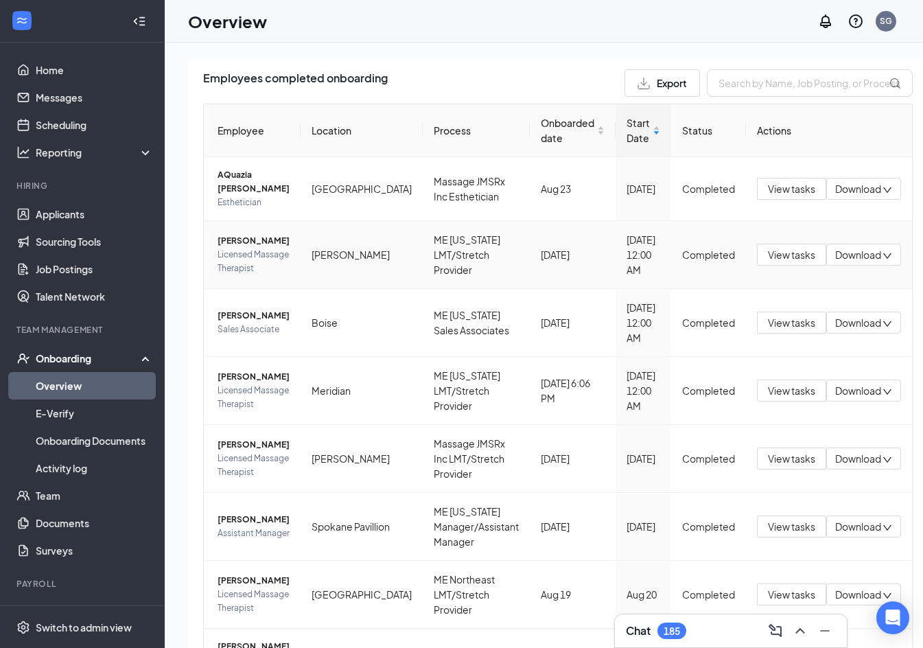
scroll to position [275, 0]
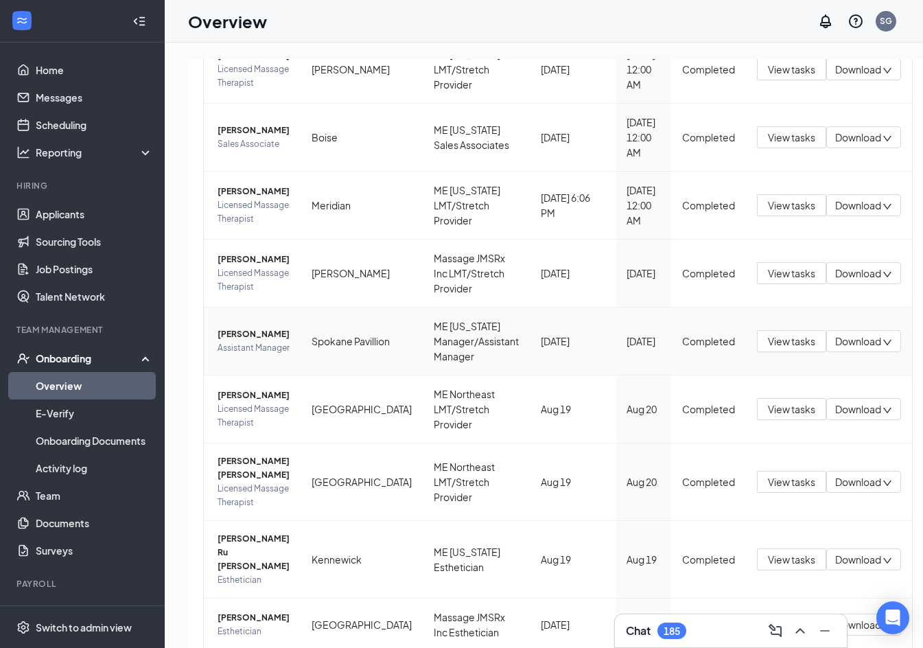
click at [249, 355] on span "Assistant Manager" at bounding box center [254, 348] width 72 height 14
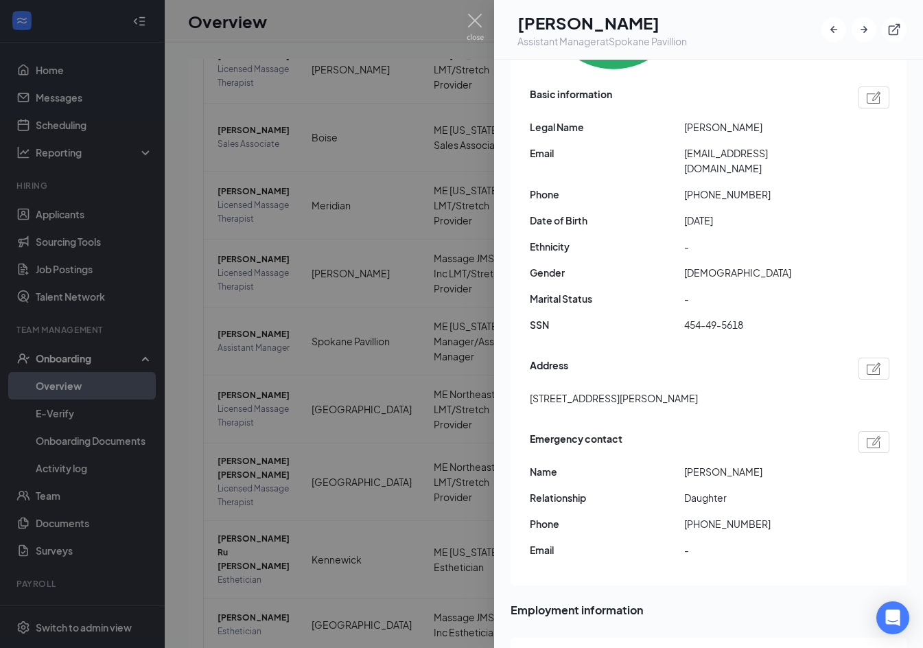
scroll to position [137, 0]
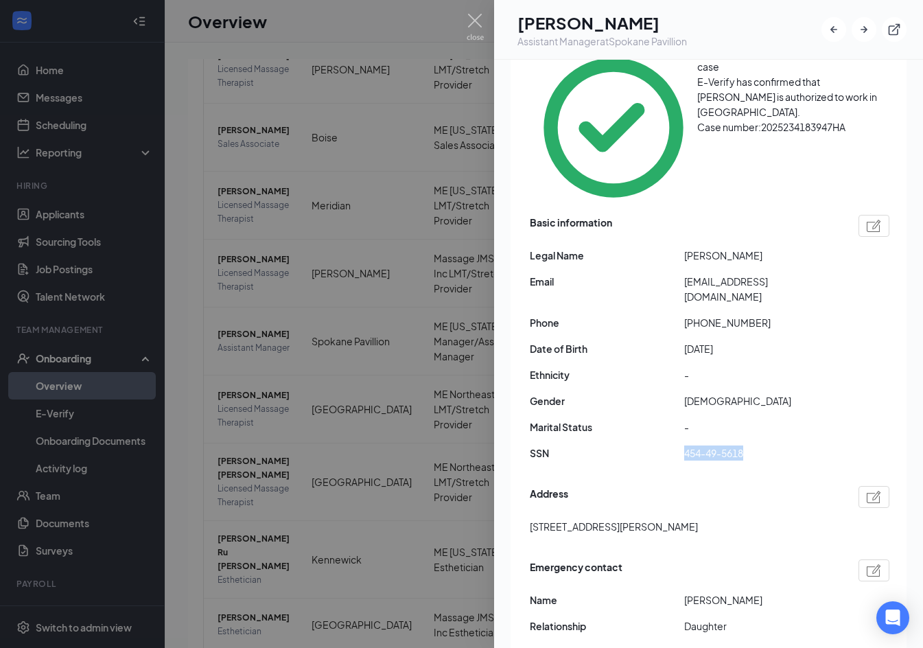
drag, startPoint x: 728, startPoint y: 365, endPoint x: 684, endPoint y: 366, distance: 43.3
click at [684, 446] on span "454-49-5618" at bounding box center [761, 453] width 154 height 15
copy span "454-49-5618"
drag, startPoint x: 740, startPoint y: 233, endPoint x: 695, endPoint y: 232, distance: 44.6
click at [695, 315] on span "[PHONE_NUMBER]" at bounding box center [761, 322] width 154 height 15
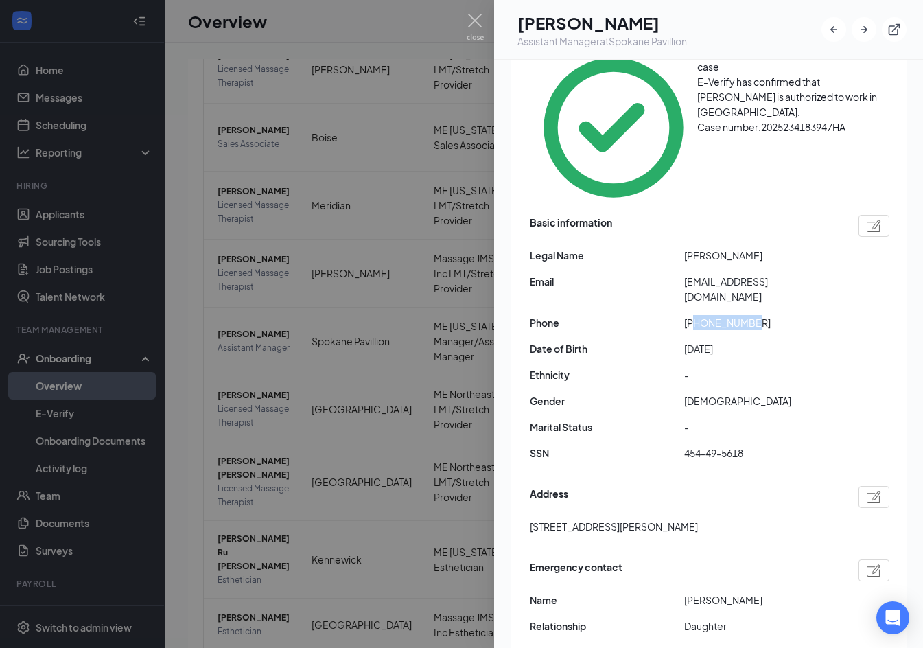
copy span "5635135038"
drag, startPoint x: 822, startPoint y: 202, endPoint x: 679, endPoint y: 207, distance: 143.6
click at [679, 274] on div "Email [EMAIL_ADDRESS][DOMAIN_NAME]" at bounding box center [710, 289] width 360 height 30
copy div "[EMAIL_ADDRESS][DOMAIN_NAME]"
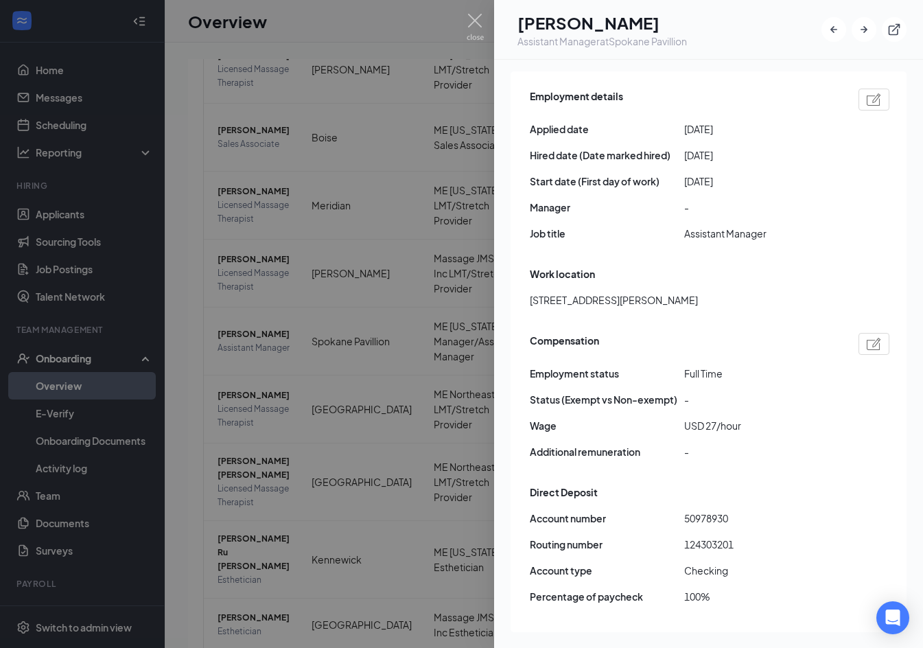
scroll to position [824, 0]
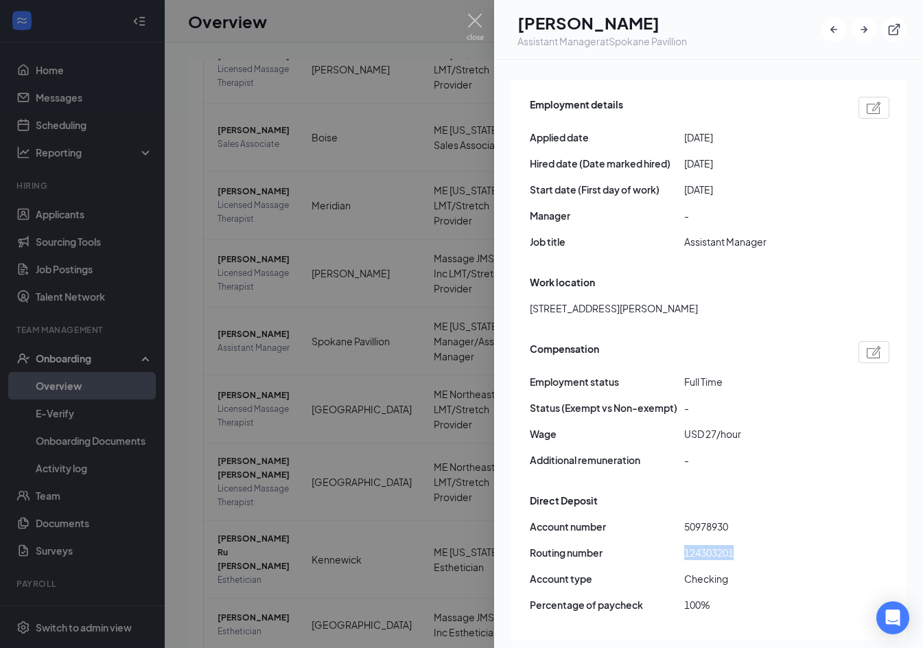
drag, startPoint x: 738, startPoint y: 460, endPoint x: 684, endPoint y: 464, distance: 53.7
click at [684, 545] on span "124303201" at bounding box center [761, 552] width 154 height 15
copy span "124303201"
drag, startPoint x: 729, startPoint y: 435, endPoint x: 676, endPoint y: 437, distance: 52.9
click at [676, 519] on div "Account number 50978930" at bounding box center [710, 526] width 360 height 15
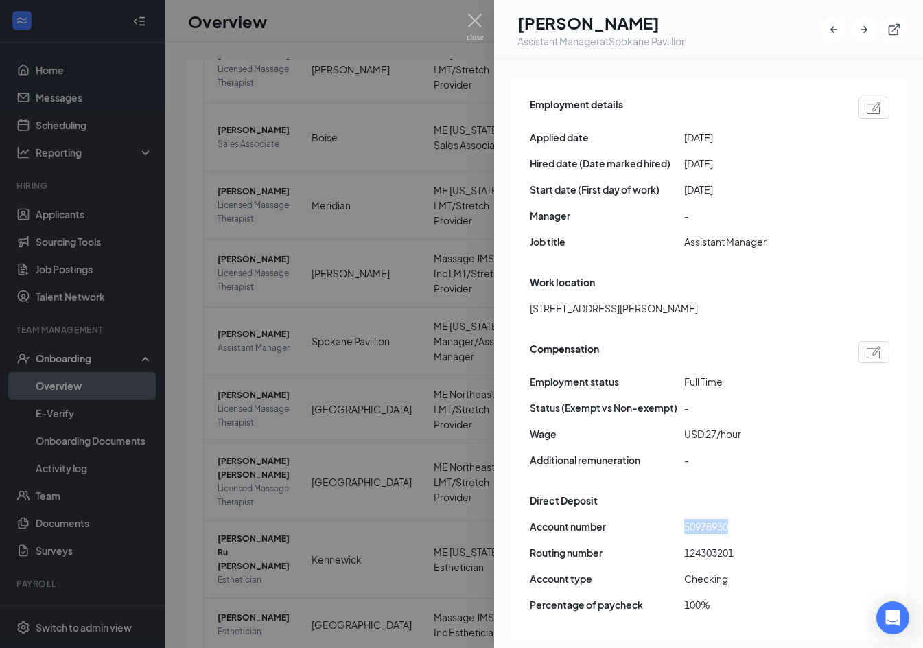
copy div "50978930"
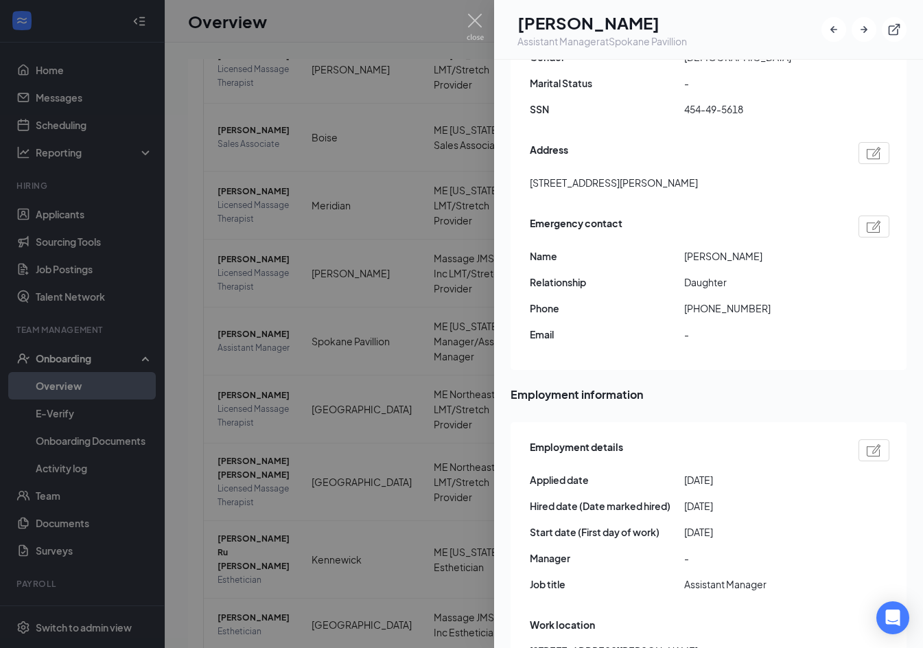
scroll to position [481, 0]
drag, startPoint x: 610, startPoint y: 560, endPoint x: 529, endPoint y: 560, distance: 81.0
copy span "[STREET_ADDRESS][PERSON_NAME]"
drag, startPoint x: 728, startPoint y: 559, endPoint x: 690, endPoint y: 557, distance: 38.5
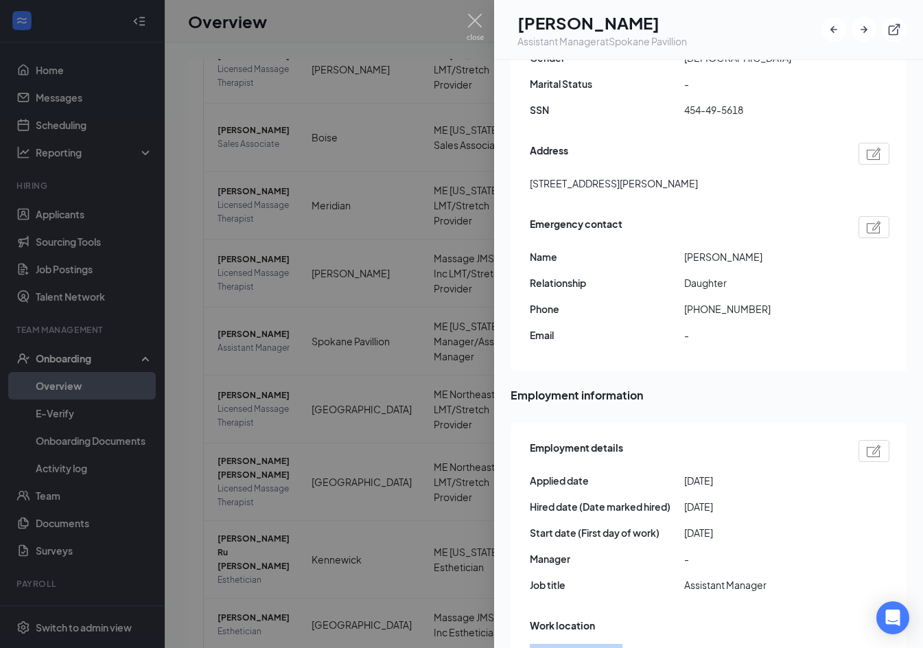
click at [690, 644] on div "[STREET_ADDRESS][PERSON_NAME]" at bounding box center [710, 651] width 360 height 15
copy span "99218"
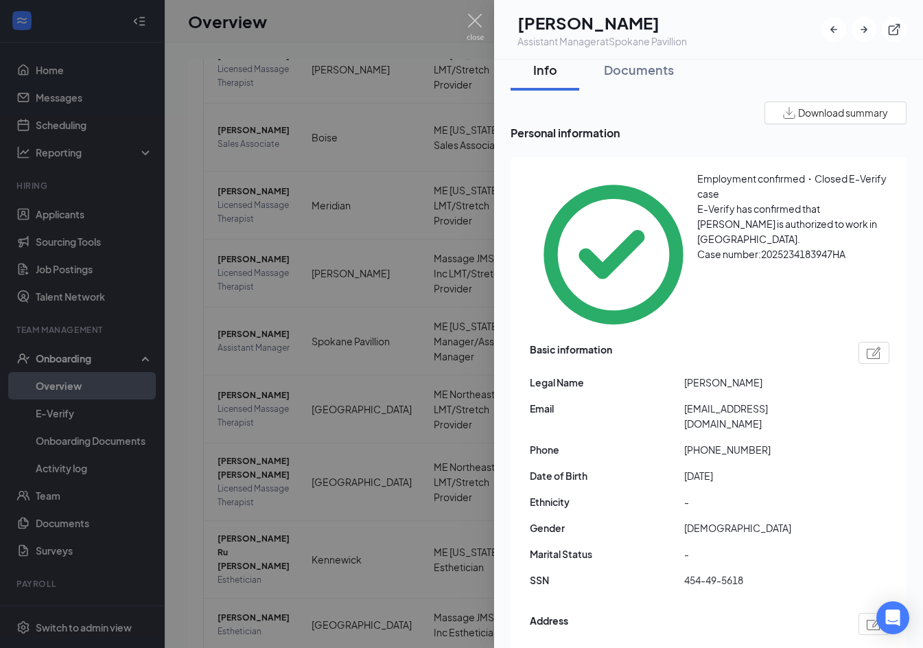
scroll to position [0, 0]
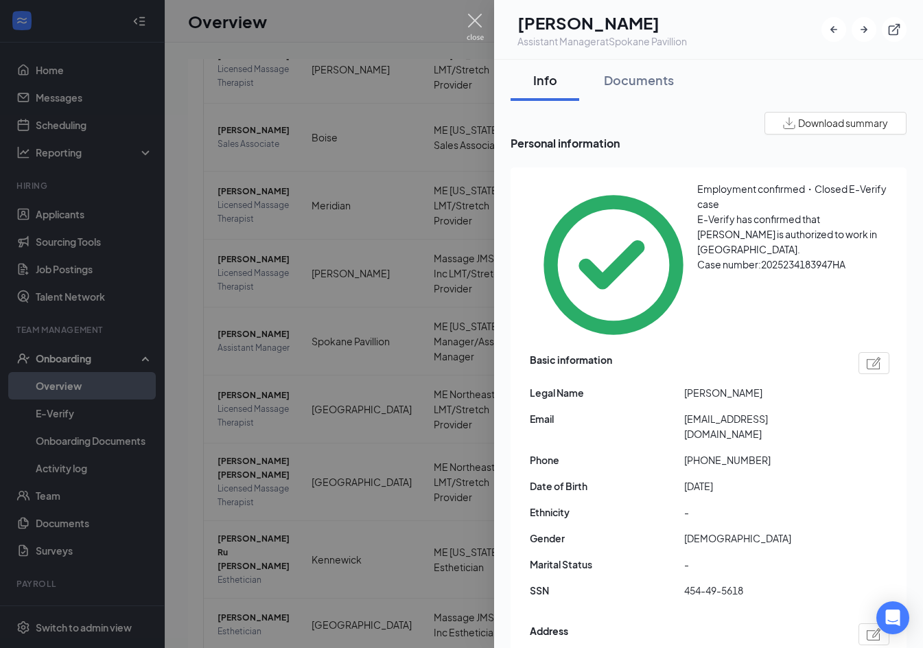
click at [481, 20] on img at bounding box center [475, 27] width 17 height 27
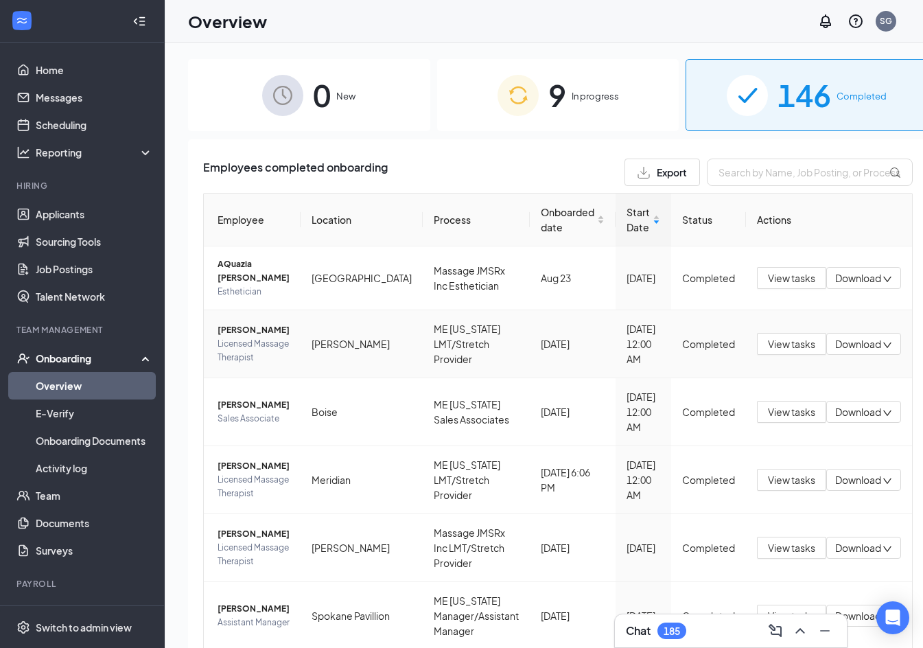
click at [225, 332] on span "[PERSON_NAME]" at bounding box center [254, 330] width 72 height 14
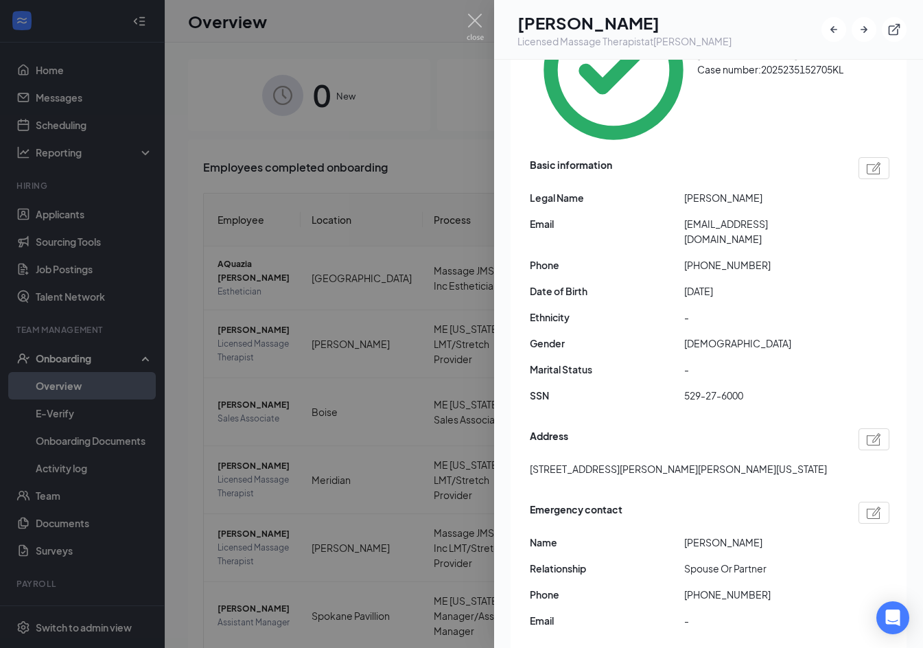
scroll to position [69, 0]
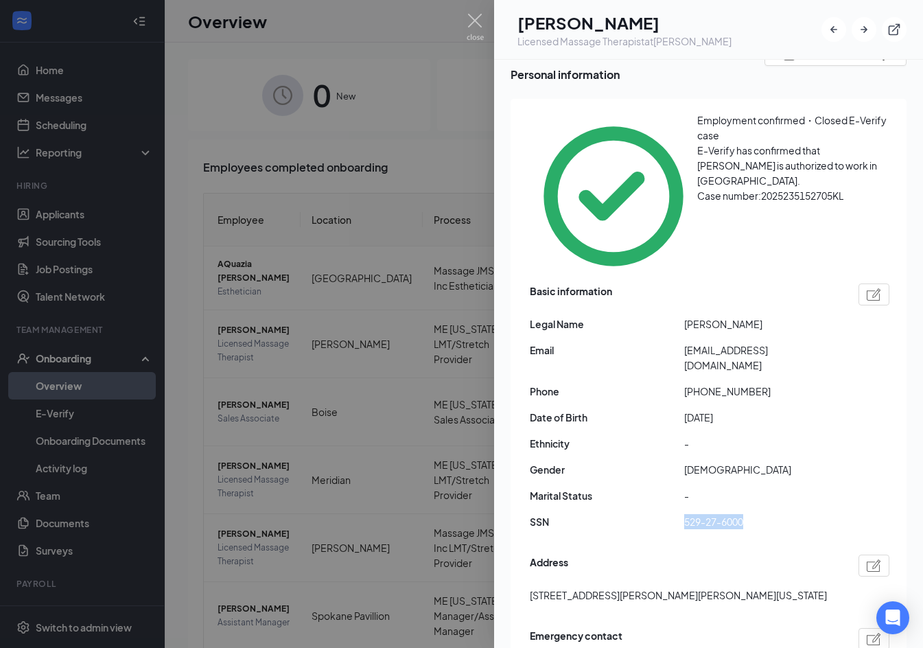
drag, startPoint x: 754, startPoint y: 430, endPoint x: 686, endPoint y: 432, distance: 68.7
click at [686, 514] on span "529-27-6000" at bounding box center [761, 521] width 154 height 15
drag, startPoint x: 759, startPoint y: 299, endPoint x: 697, endPoint y: 301, distance: 61.8
click at [697, 384] on span "[PHONE_NUMBER]" at bounding box center [761, 391] width 154 height 15
drag, startPoint x: 778, startPoint y: 277, endPoint x: 686, endPoint y: 277, distance: 92.7
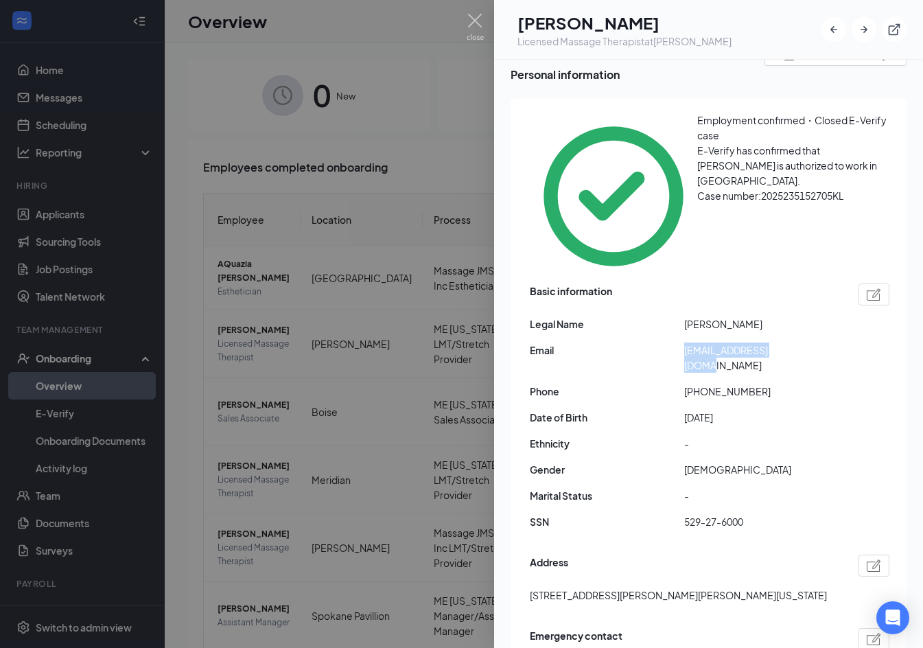
click at [686, 343] on span "[EMAIL_ADDRESS][DOMAIN_NAME]" at bounding box center [761, 358] width 154 height 30
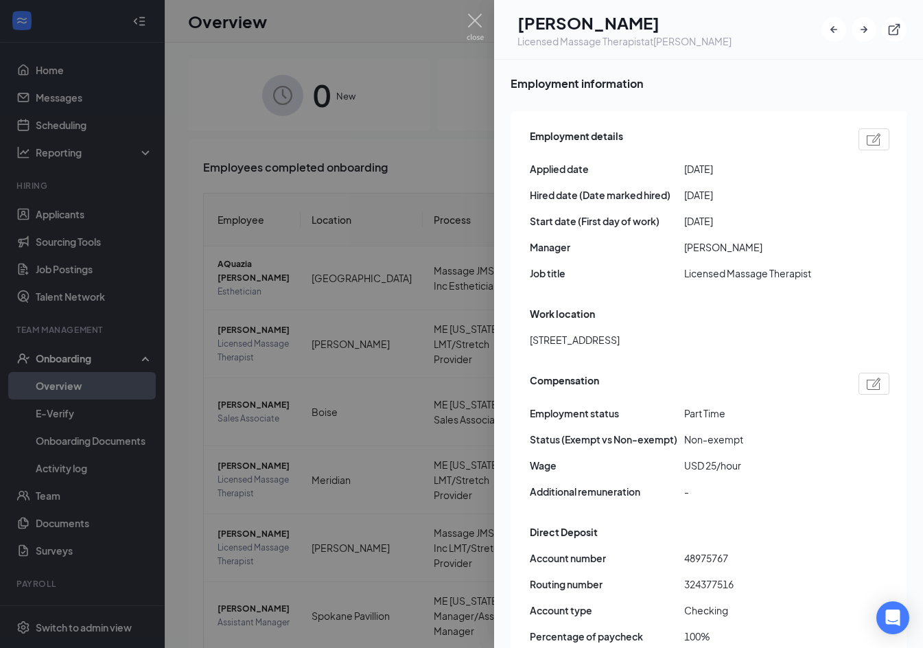
scroll to position [824, 0]
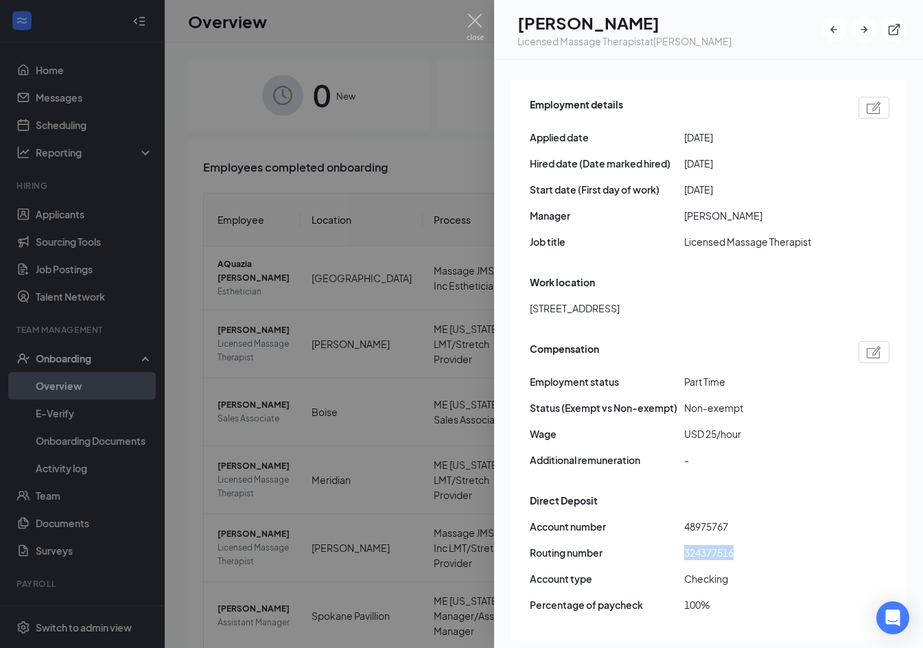
drag, startPoint x: 741, startPoint y: 463, endPoint x: 684, endPoint y: 464, distance: 56.3
click at [684, 545] on span "324377516" at bounding box center [761, 552] width 154 height 15
drag, startPoint x: 720, startPoint y: 437, endPoint x: 685, endPoint y: 435, distance: 35.0
click at [685, 519] on span "48975767" at bounding box center [761, 526] width 154 height 15
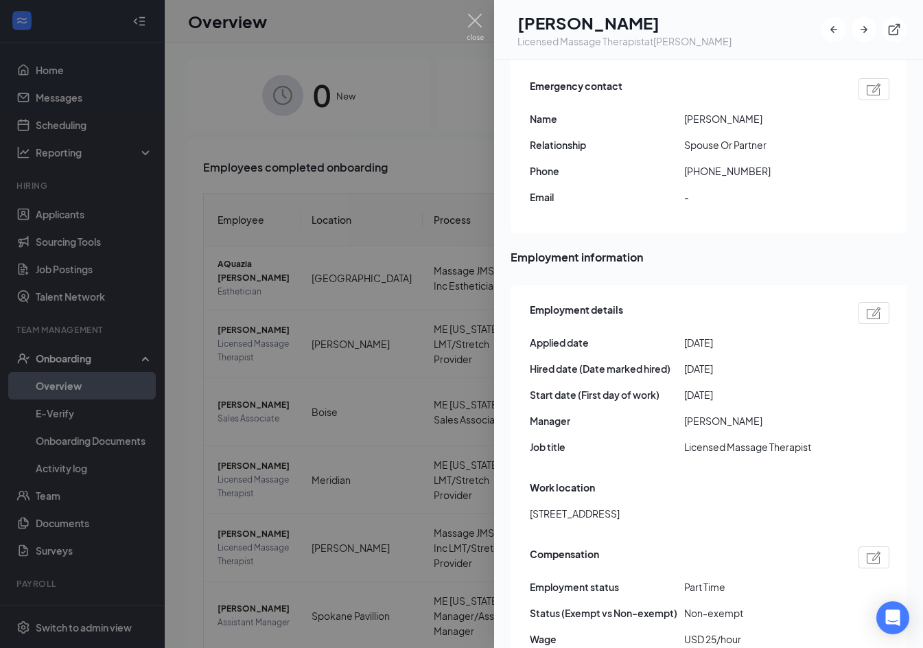
scroll to position [618, 0]
drag, startPoint x: 599, startPoint y: 420, endPoint x: 531, endPoint y: 422, distance: 68.7
click at [531, 507] on span "[STREET_ADDRESS]" at bounding box center [575, 514] width 90 height 15
drag, startPoint x: 693, startPoint y: 421, endPoint x: 660, endPoint y: 426, distance: 33.3
click at [660, 507] on div "[STREET_ADDRESS]" at bounding box center [710, 514] width 360 height 15
